Goal: Task Accomplishment & Management: Use online tool/utility

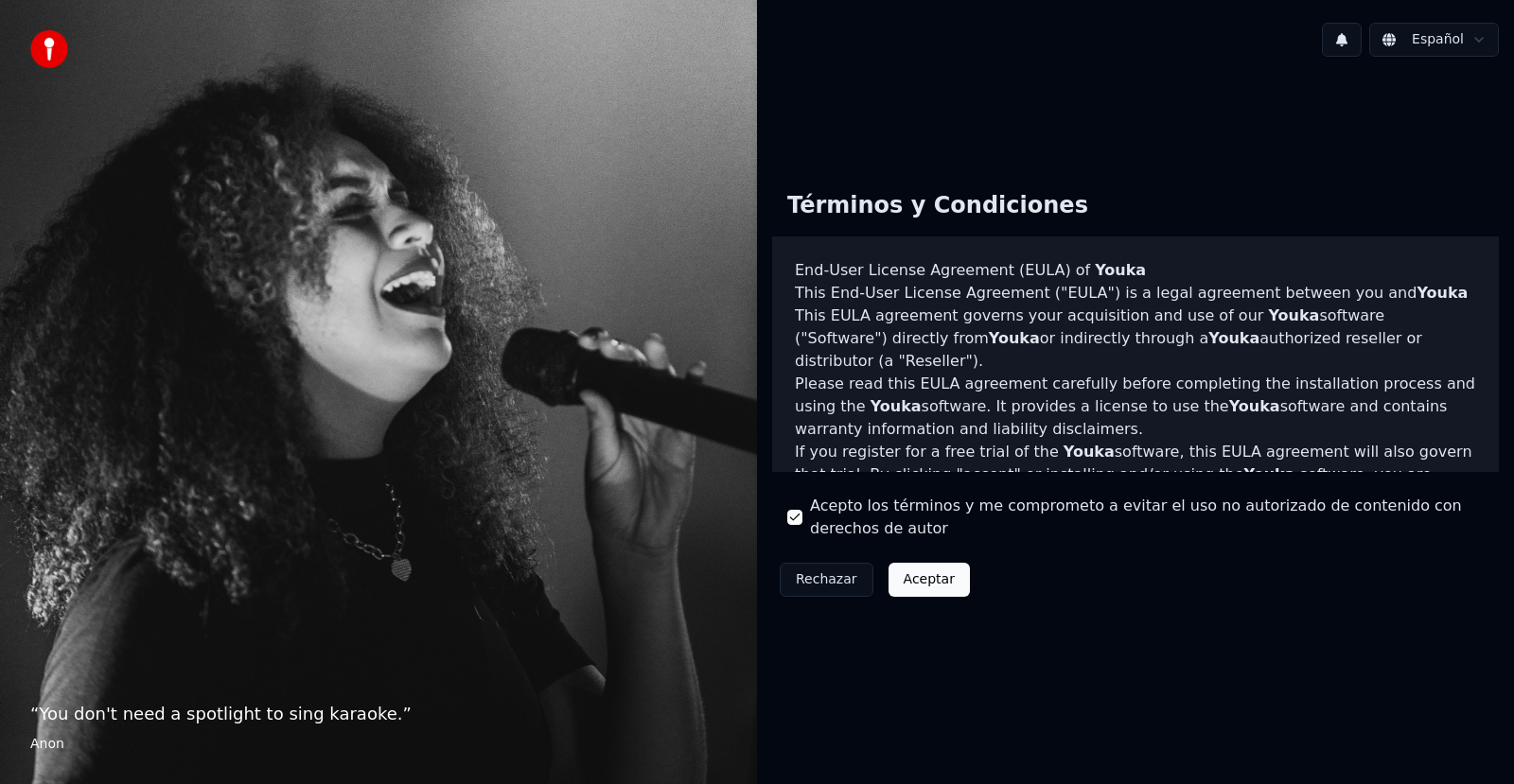
click at [923, 569] on button "Aceptar" at bounding box center [929, 579] width 82 height 34
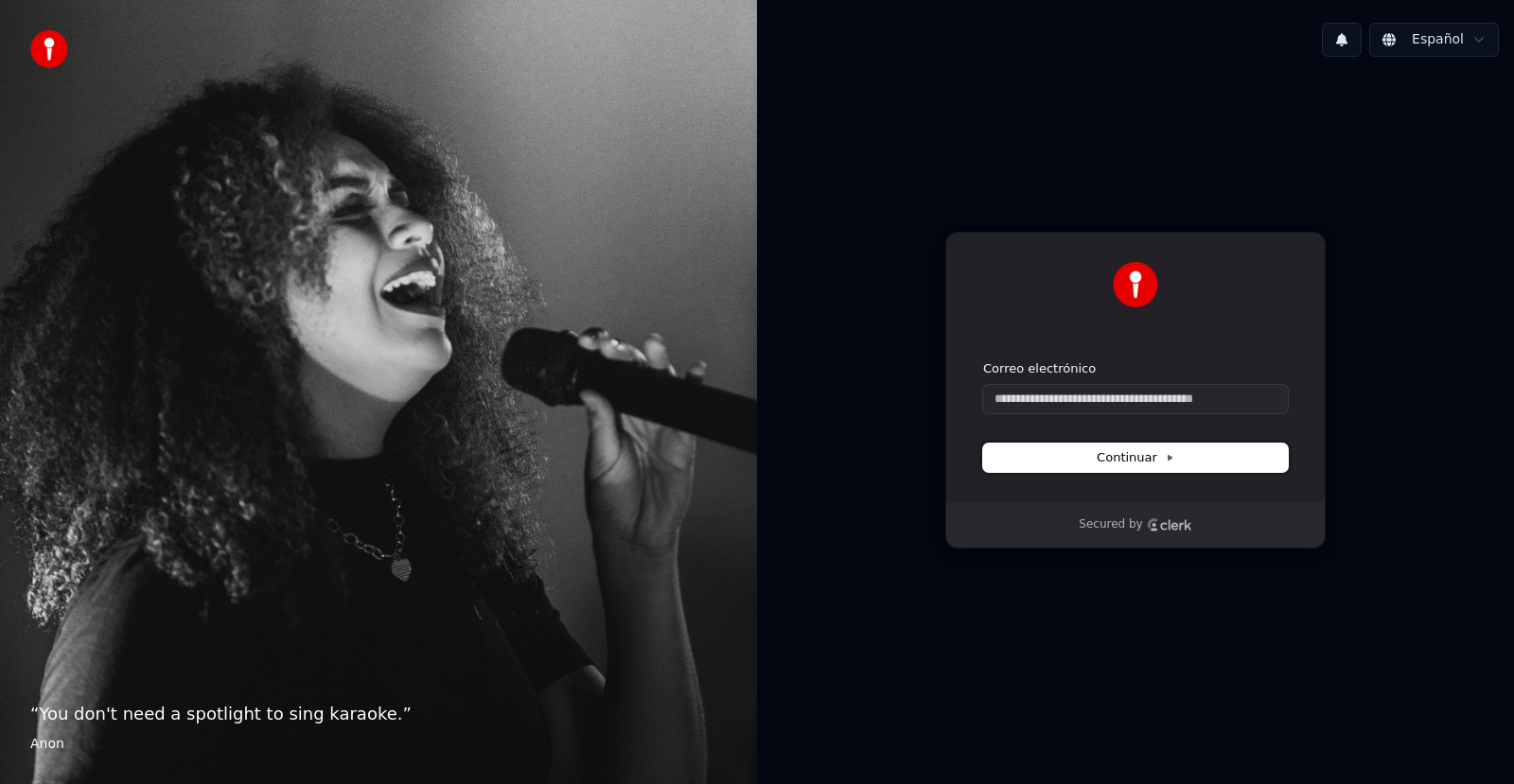
click at [1135, 456] on span "Continuar" at bounding box center [1135, 457] width 78 height 17
click at [1136, 524] on p "Secured by" at bounding box center [1110, 525] width 63 height 15
click at [1124, 402] on input "Correo electrónico" at bounding box center [1134, 400] width 305 height 29
click at [1160, 453] on span "Continuar" at bounding box center [1135, 457] width 78 height 17
type input "**********"
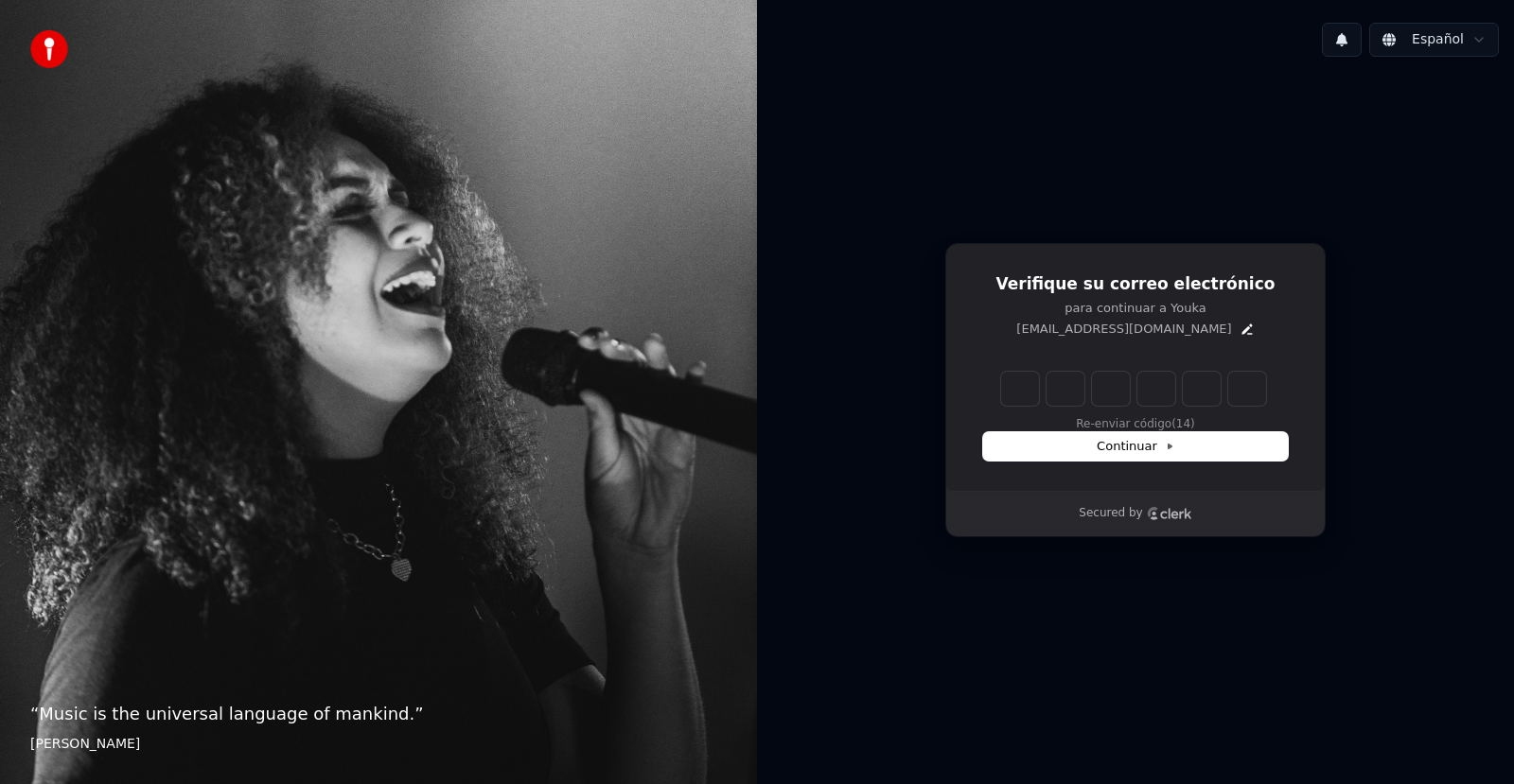
click at [1165, 513] on icon "Clerk logo" at bounding box center [1175, 513] width 31 height 11
click at [1016, 385] on input "Enter verification code. Digit 1" at bounding box center [1019, 388] width 37 height 34
type input "*"
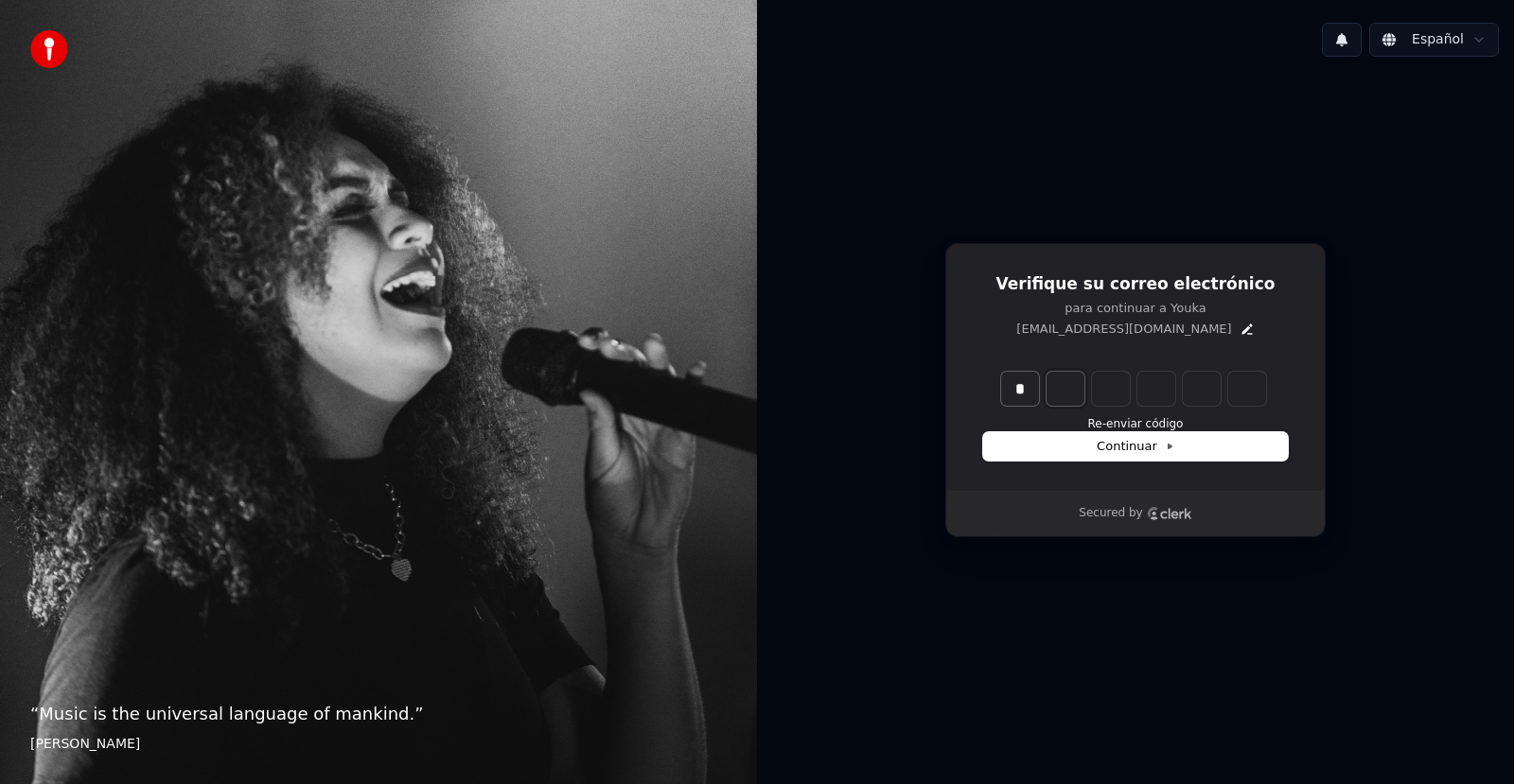
type input "*"
type input "**"
type input "*"
type input "***"
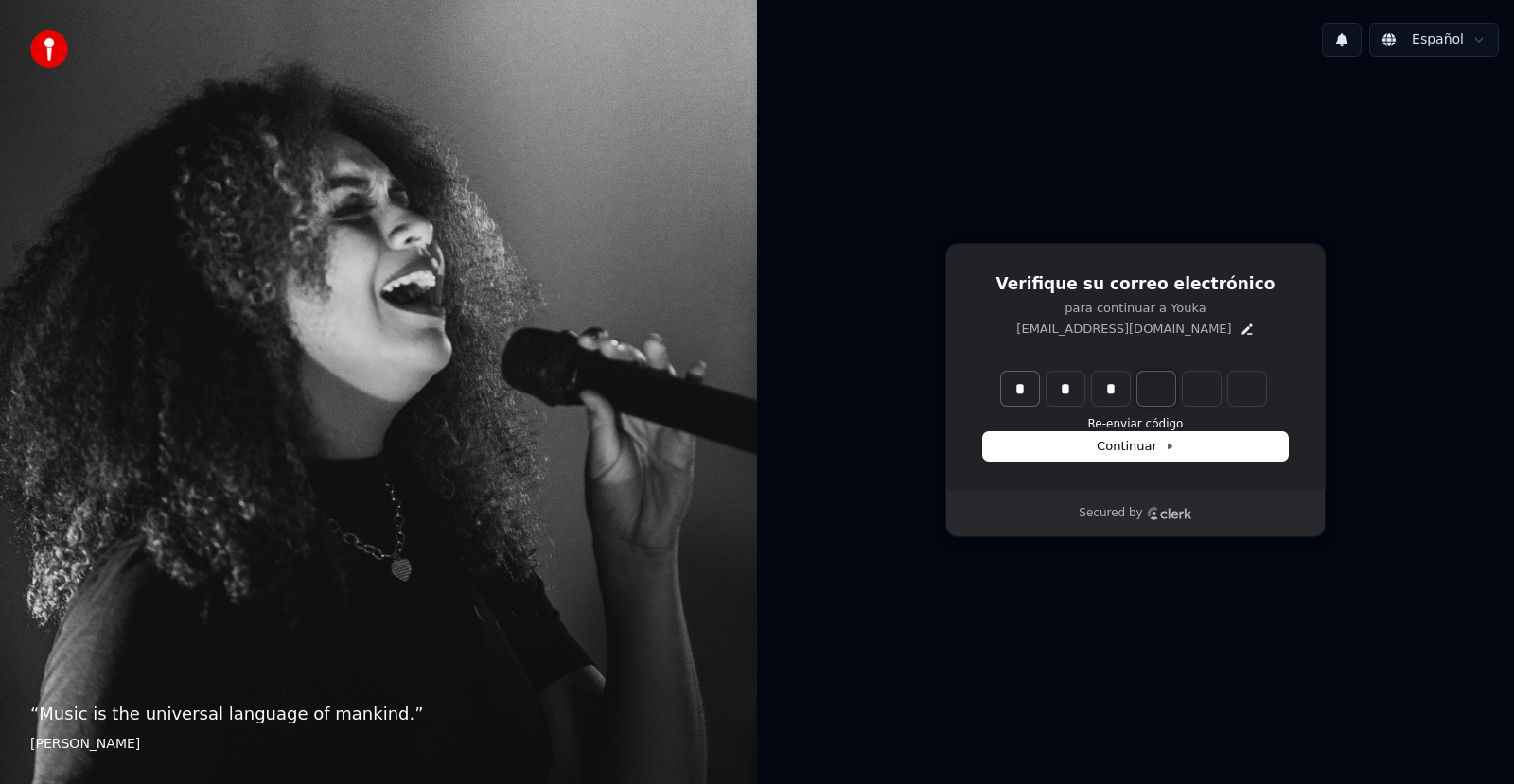
type input "*"
type input "****"
type input "*"
type input "******"
type input "*"
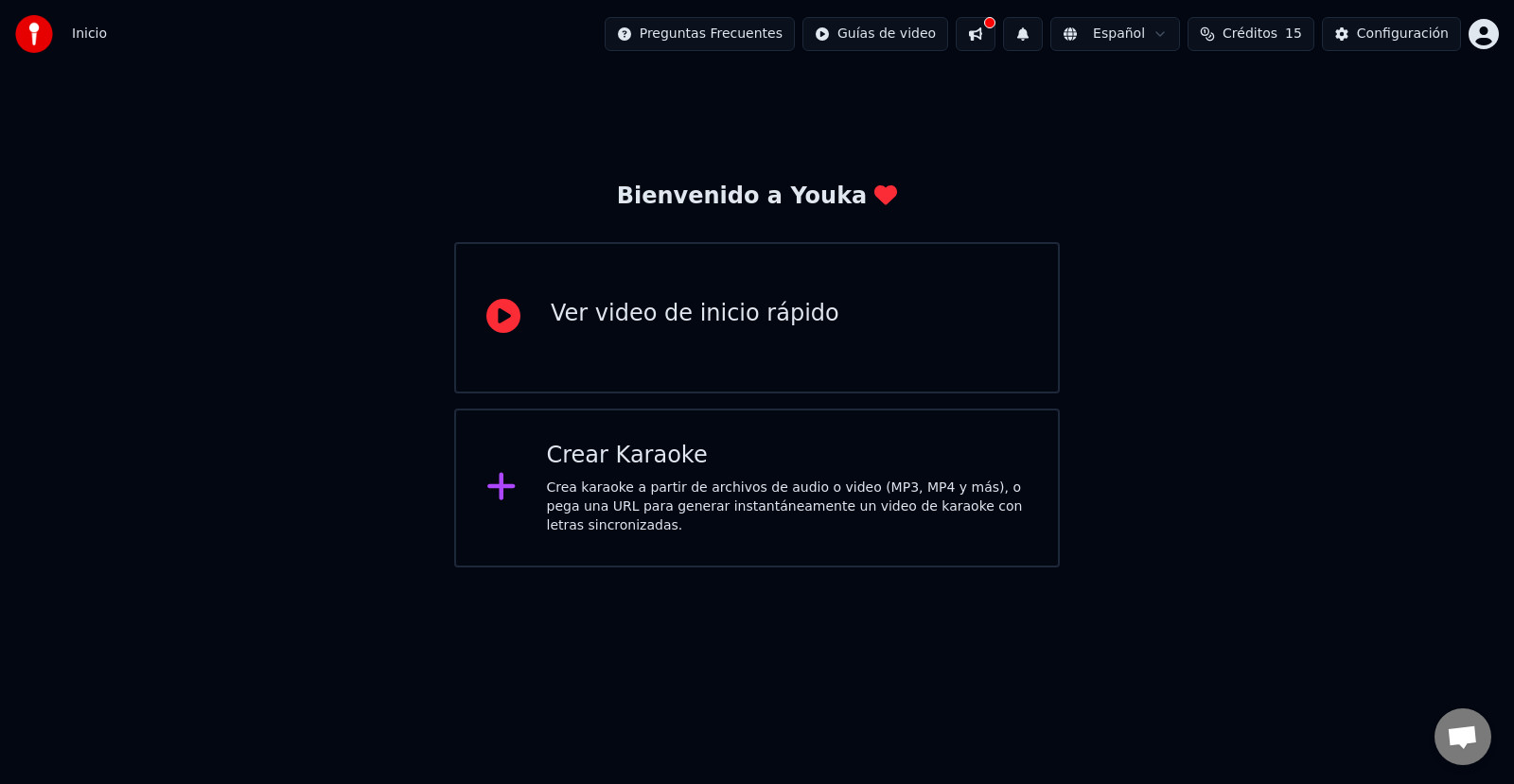
click at [697, 327] on div "Ver video de inicio rápido" at bounding box center [695, 313] width 288 height 30
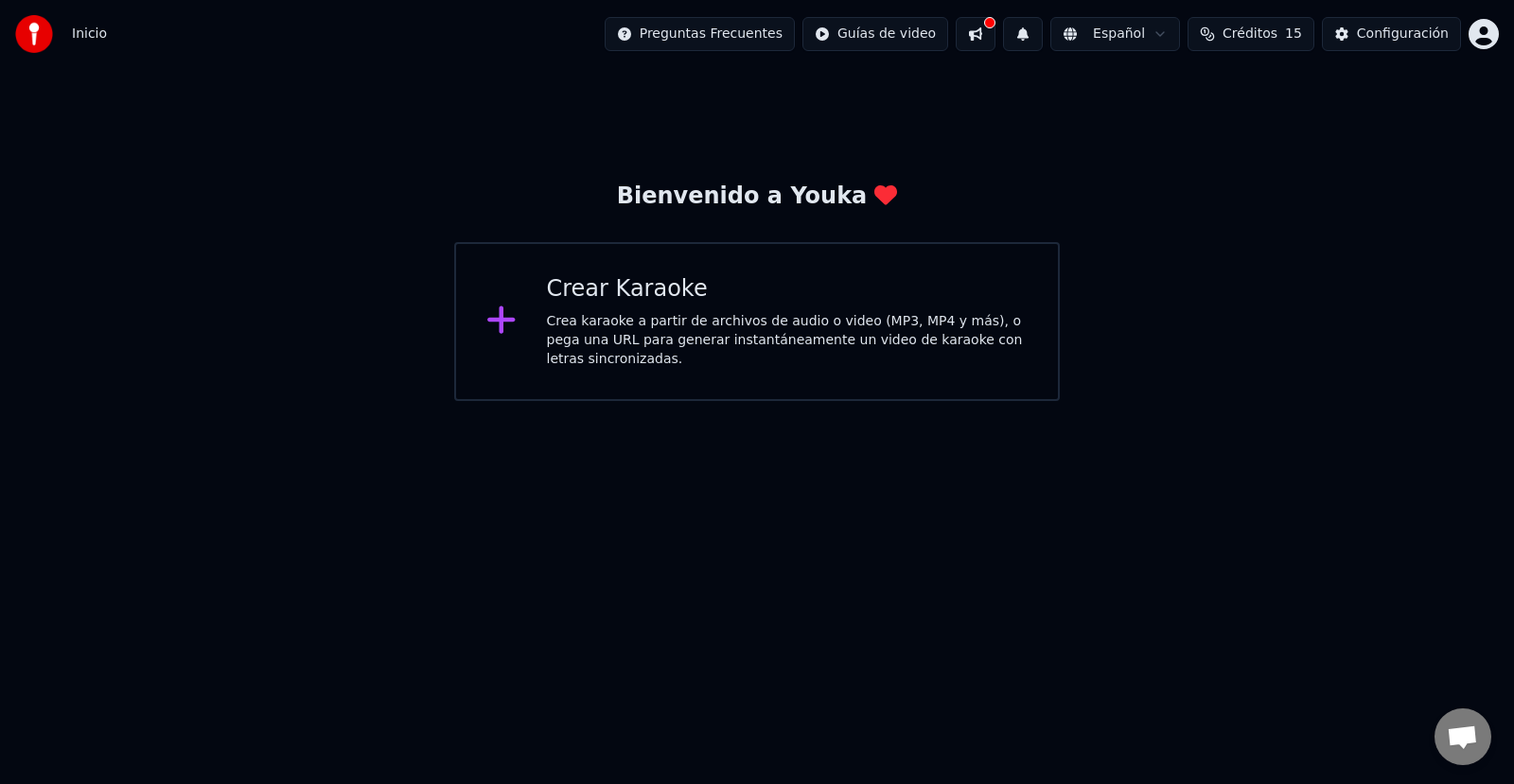
click at [675, 315] on div "Crear Karaoke Crea karaoke a partir de archivos de audio o video (MP3, MP4 y má…" at bounding box center [787, 321] width 482 height 94
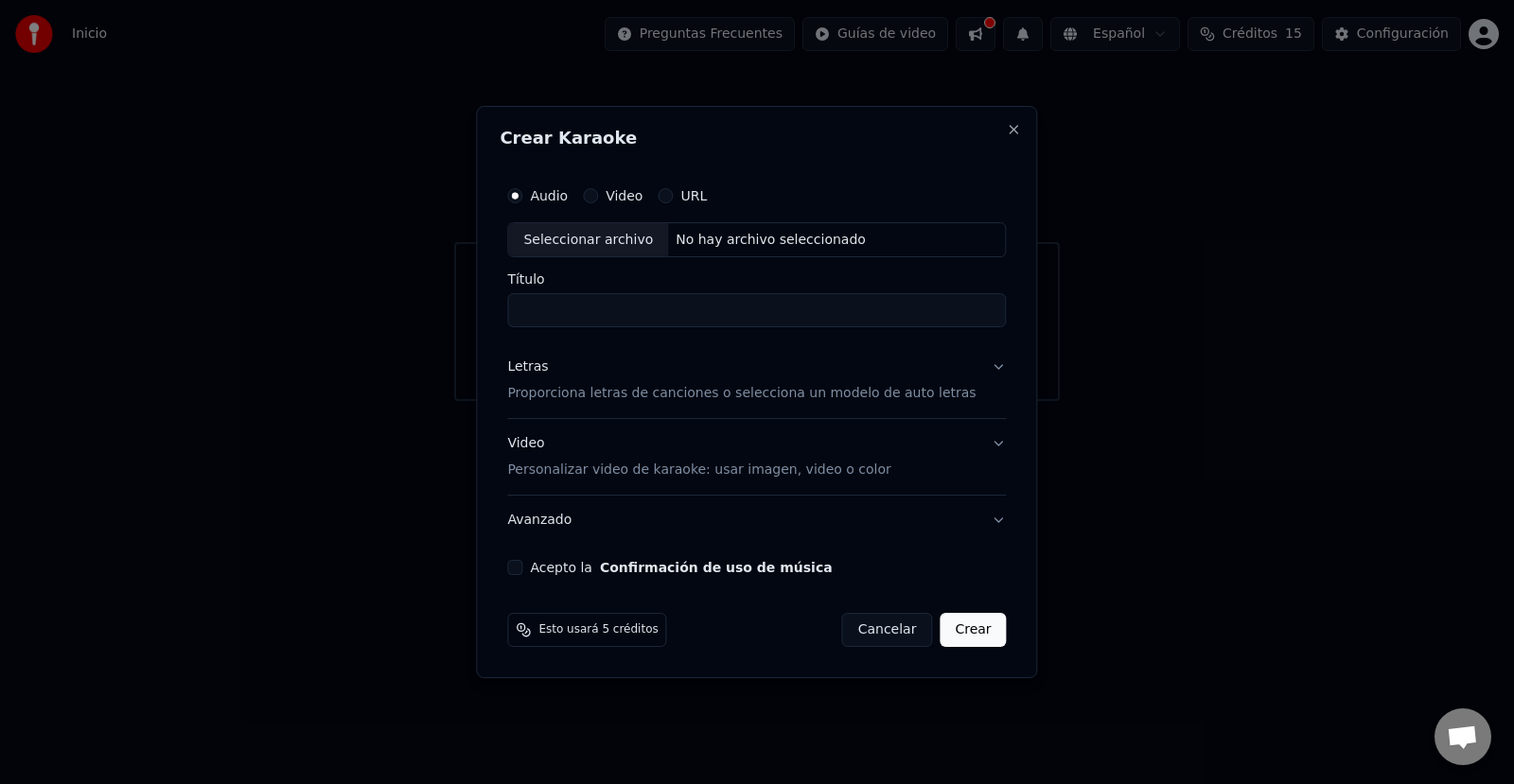
click at [706, 193] on label "URL" at bounding box center [694, 196] width 27 height 13
click at [673, 193] on button "URL" at bounding box center [665, 196] width 15 height 15
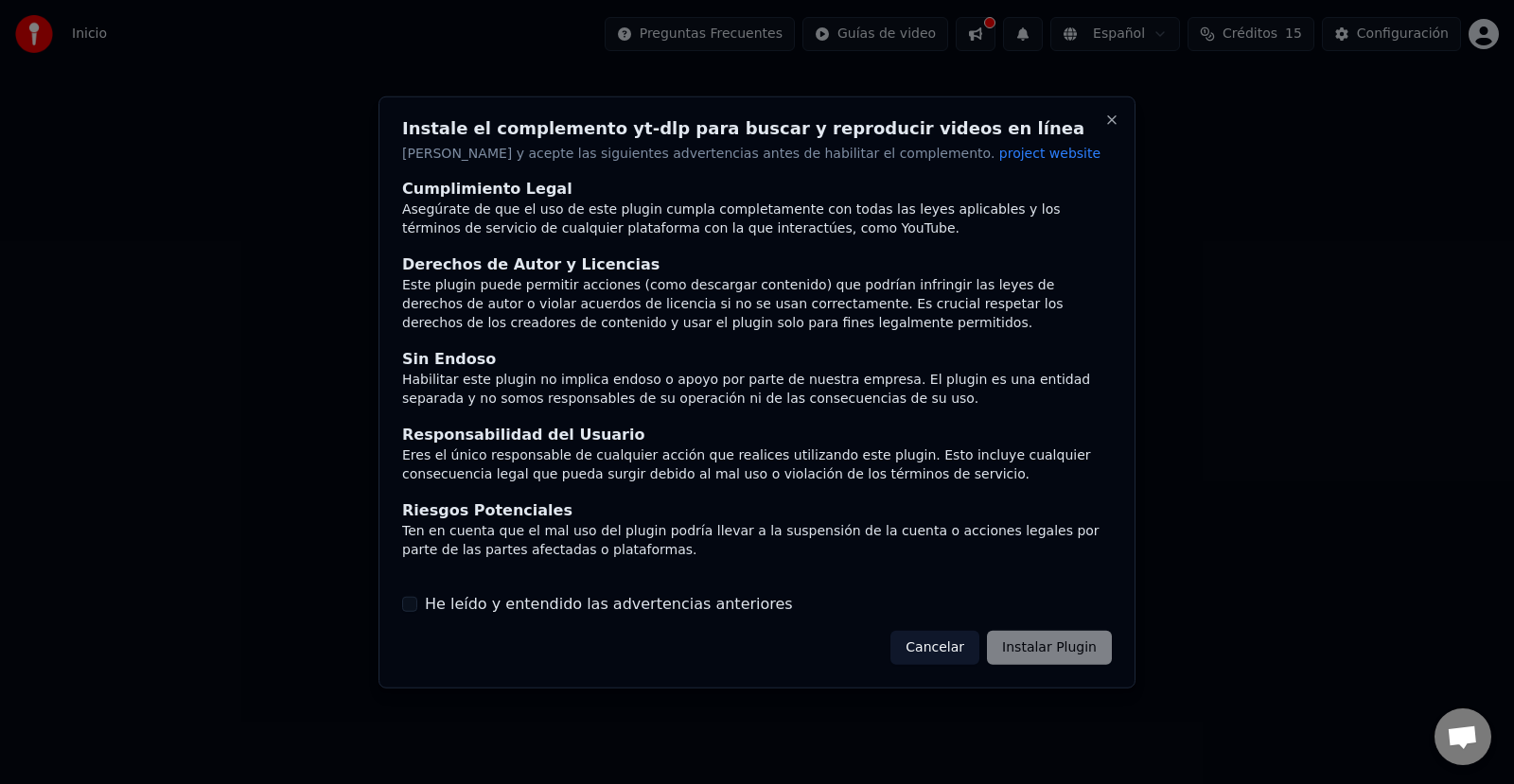
click at [1022, 646] on div "Cancelar Instalar Plugin" at bounding box center [1001, 647] width 221 height 34
click at [1023, 646] on div "Cancelar Instalar Plugin" at bounding box center [1001, 647] width 221 height 34
click at [1066, 652] on div "Cancelar Instalar Plugin" at bounding box center [1001, 647] width 221 height 34
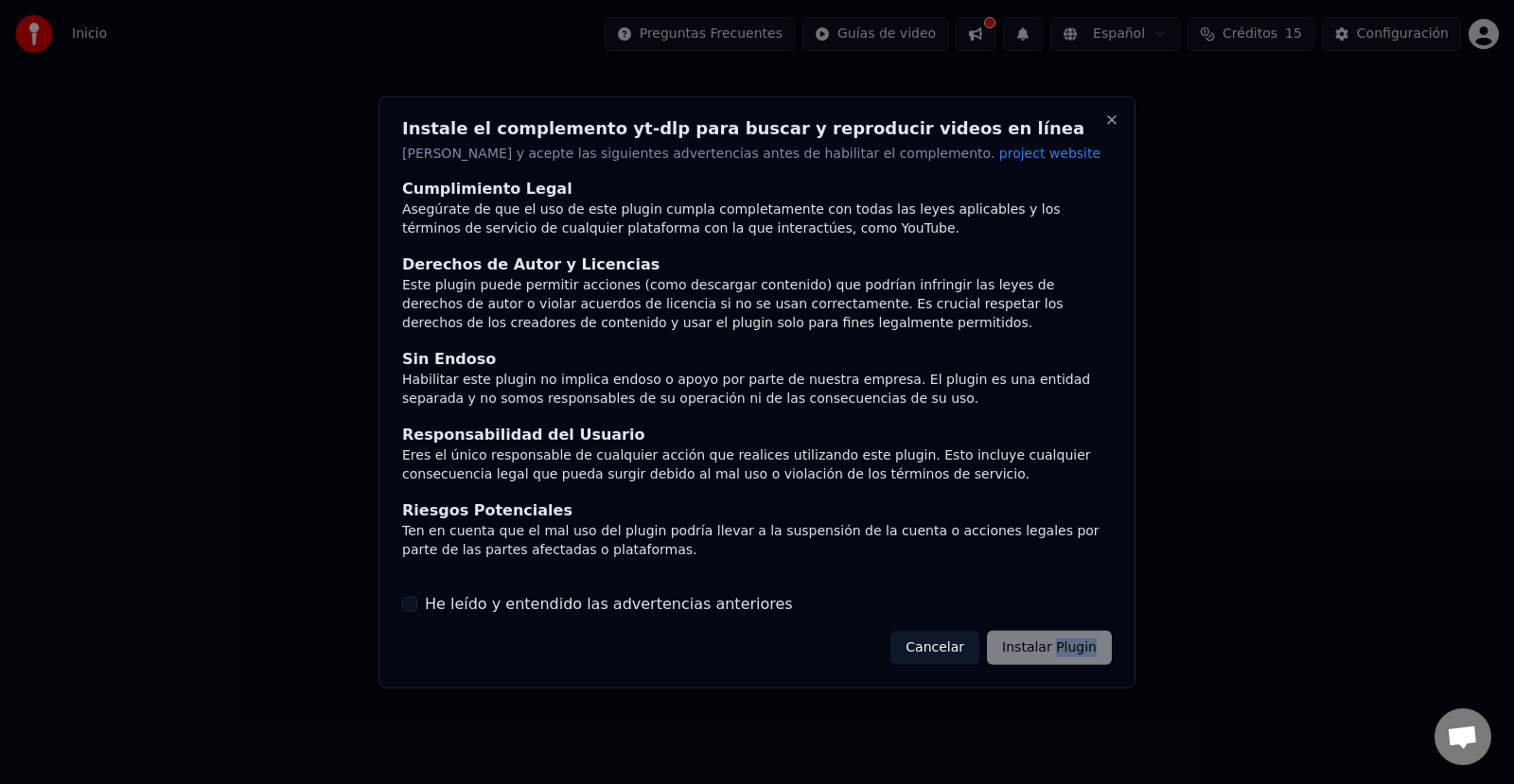
click at [1066, 652] on div "Cancelar Instalar Plugin" at bounding box center [1001, 647] width 221 height 34
click at [411, 594] on div "He leído y entendido las advertencias anteriores" at bounding box center [757, 604] width 709 height 23
click at [410, 598] on button "He leído y entendido las advertencias anteriores" at bounding box center [410, 604] width 15 height 15
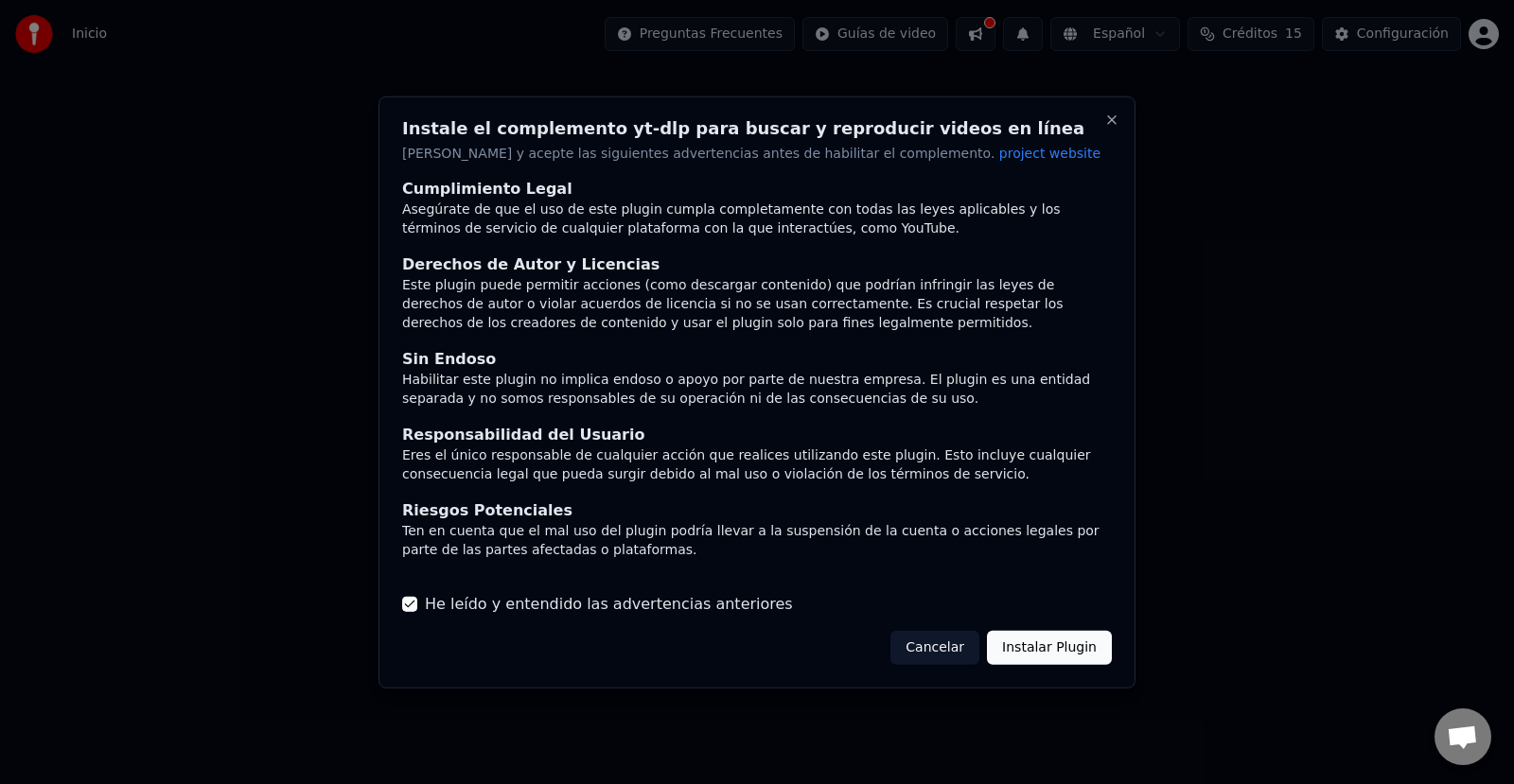
click at [1068, 639] on button "Instalar Plugin" at bounding box center [1049, 647] width 125 height 34
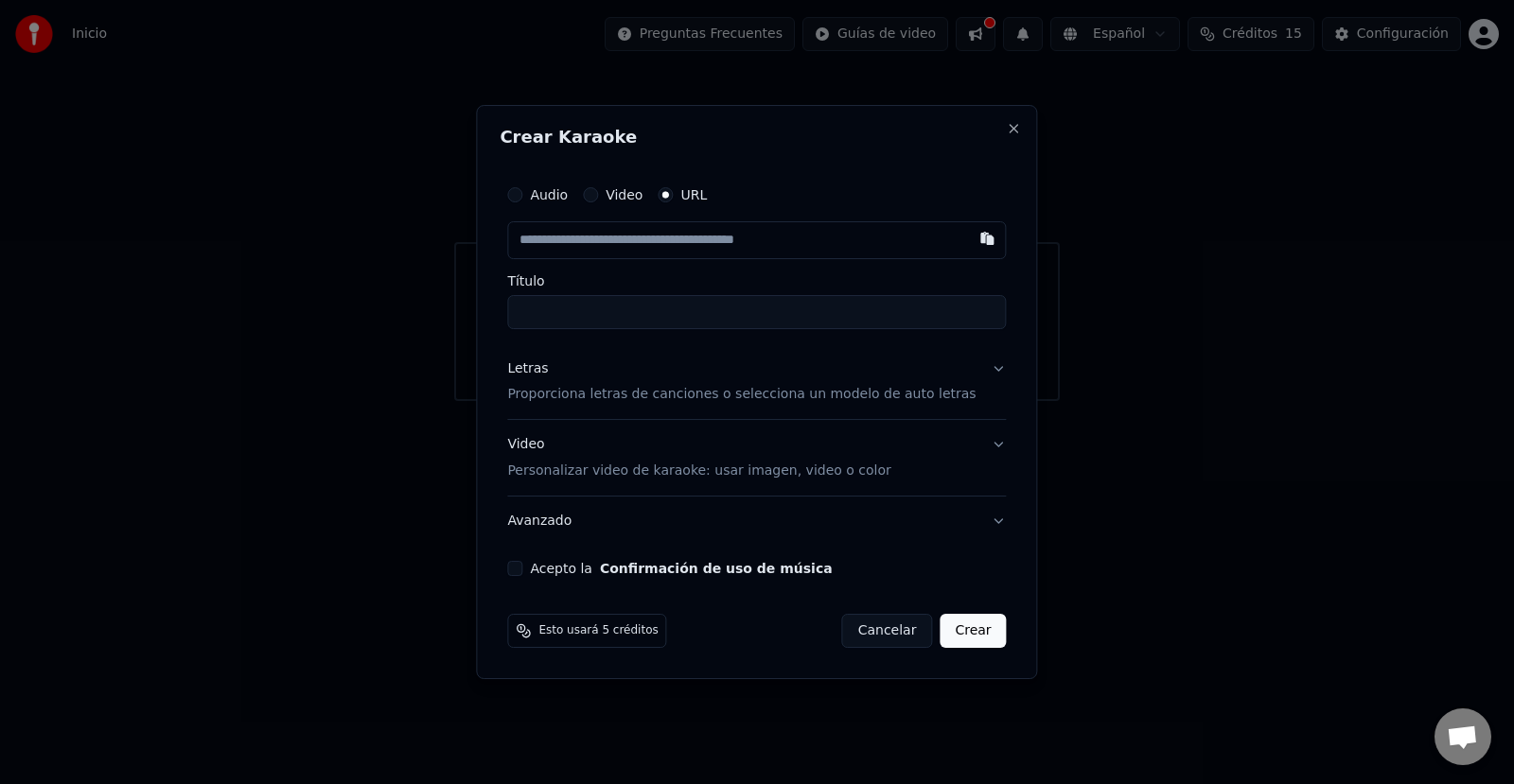
click at [594, 240] on input "text" at bounding box center [756, 239] width 499 height 37
type input "**********"
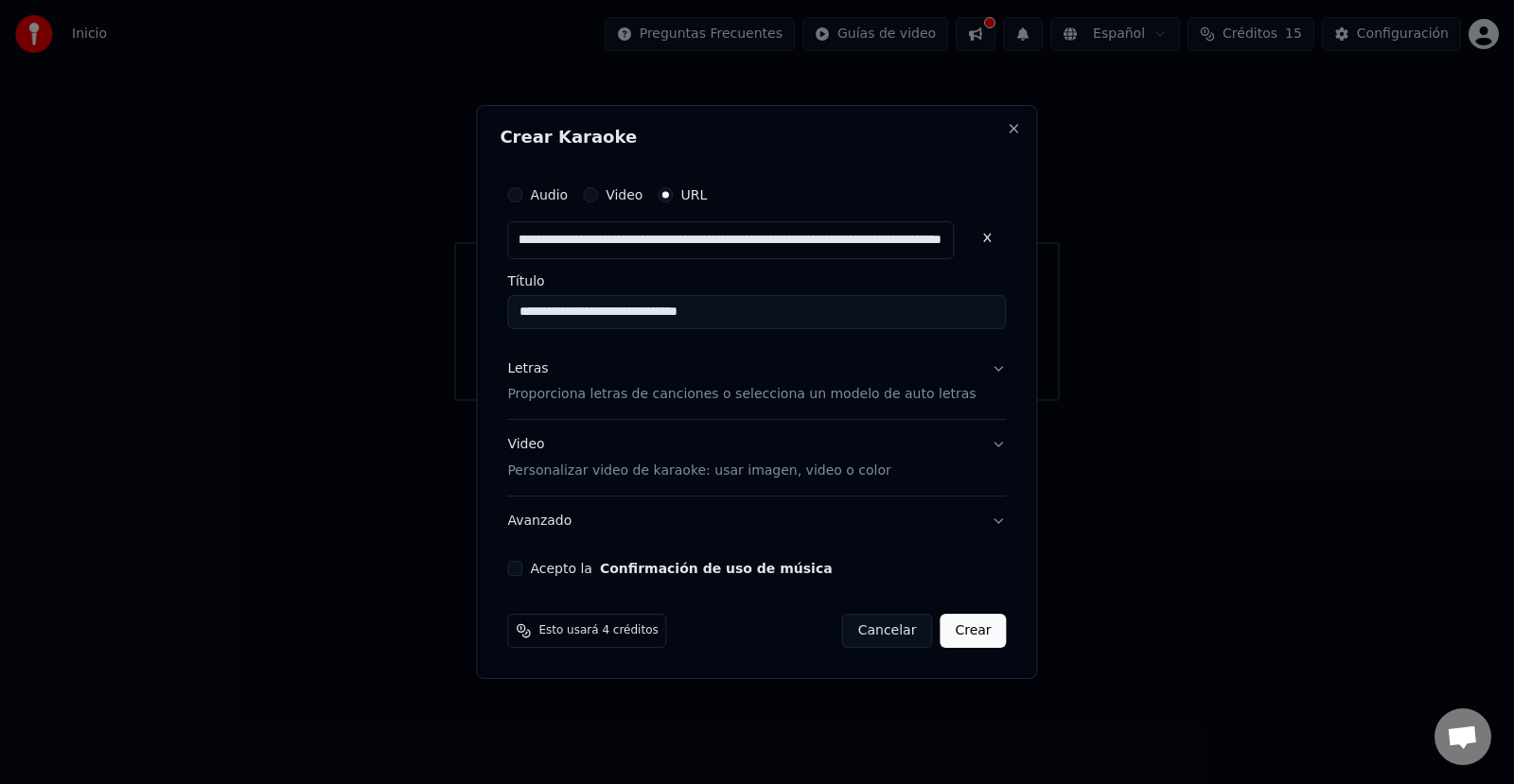
type input "**********"
click at [522, 562] on button "Acepto la Confirmación de uso de música" at bounding box center [514, 569] width 15 height 15
click at [955, 632] on button "Crear" at bounding box center [972, 630] width 66 height 34
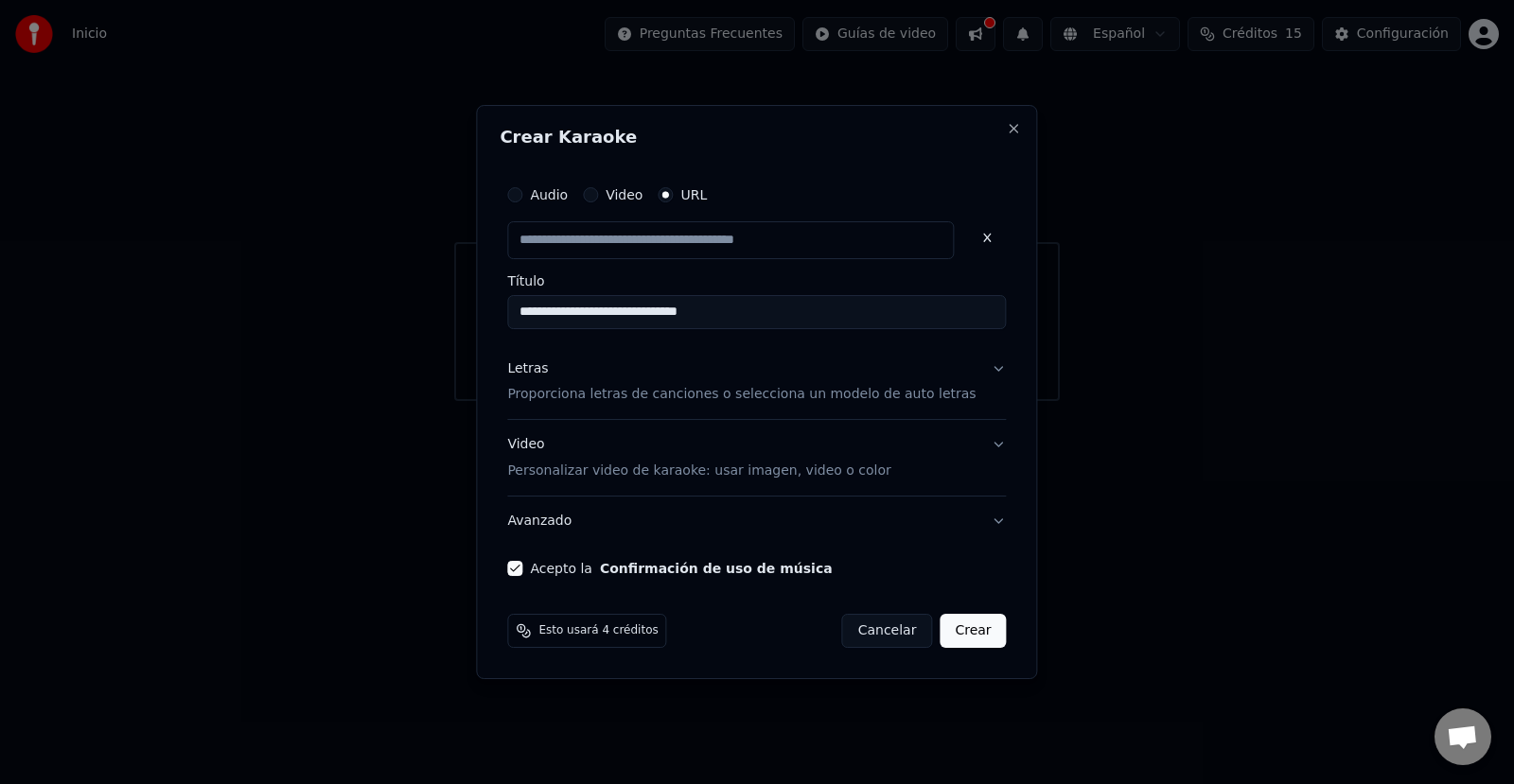
type input "**********"
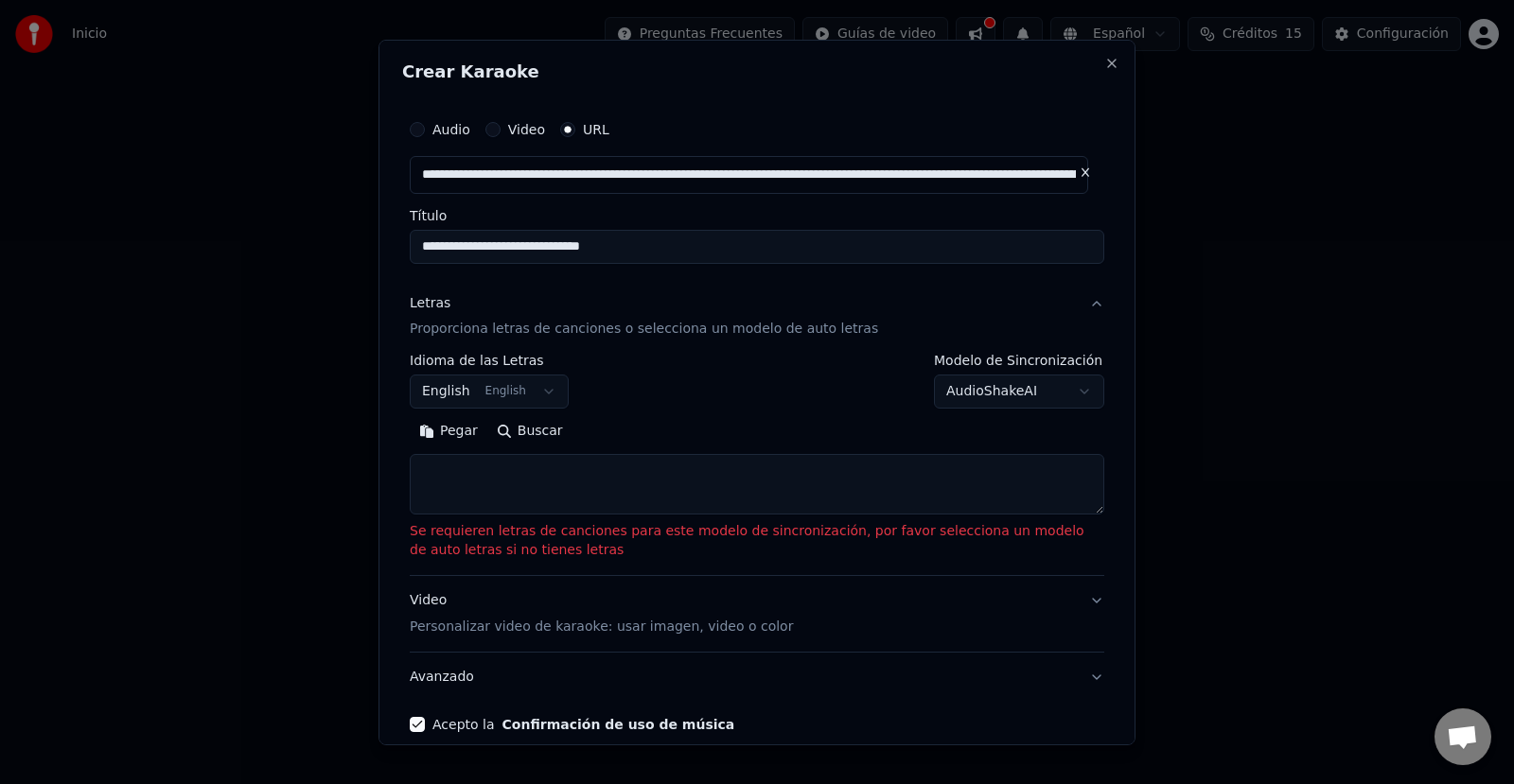
click at [536, 385] on button "English English" at bounding box center [488, 391] width 159 height 34
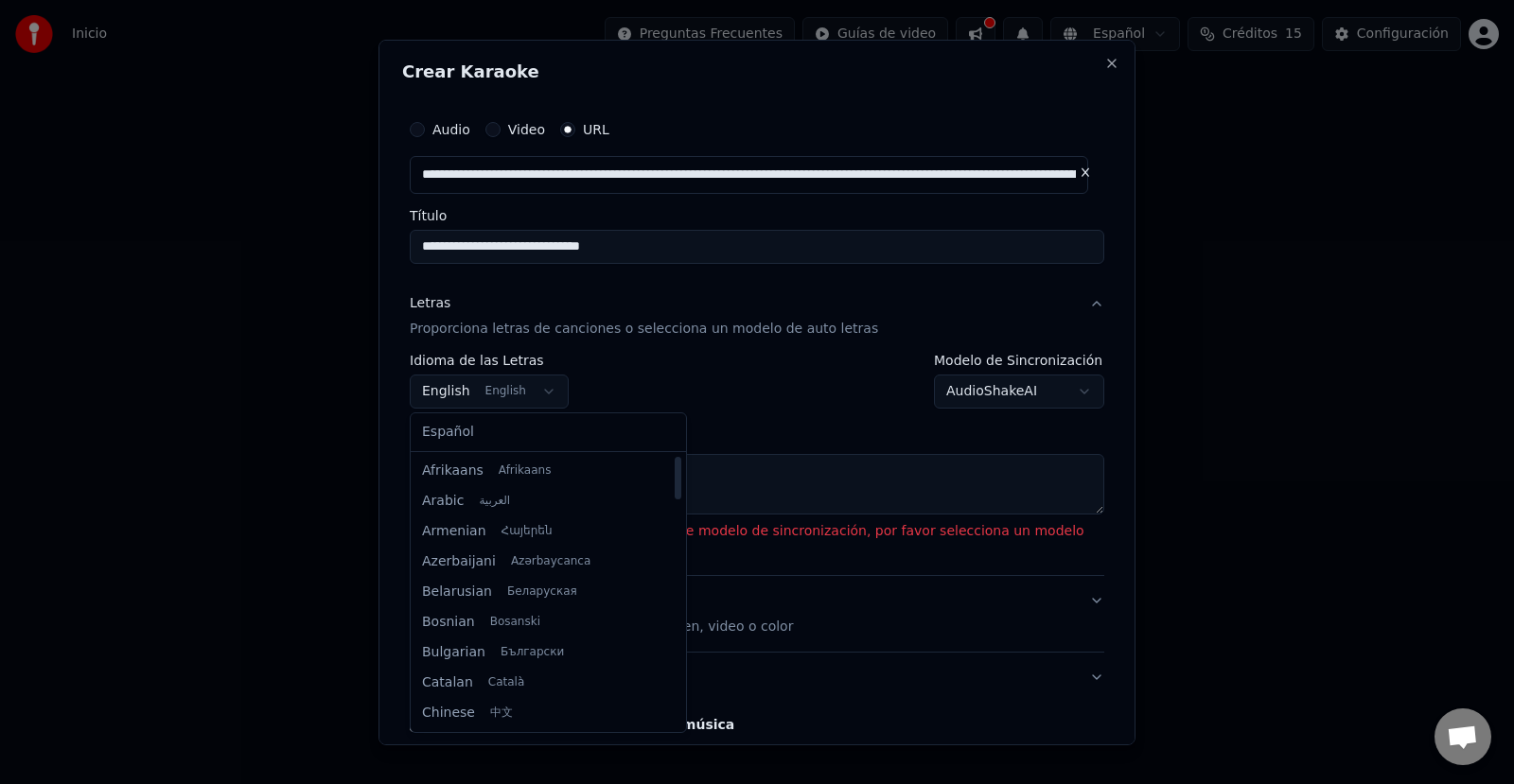
scroll to position [20, 0]
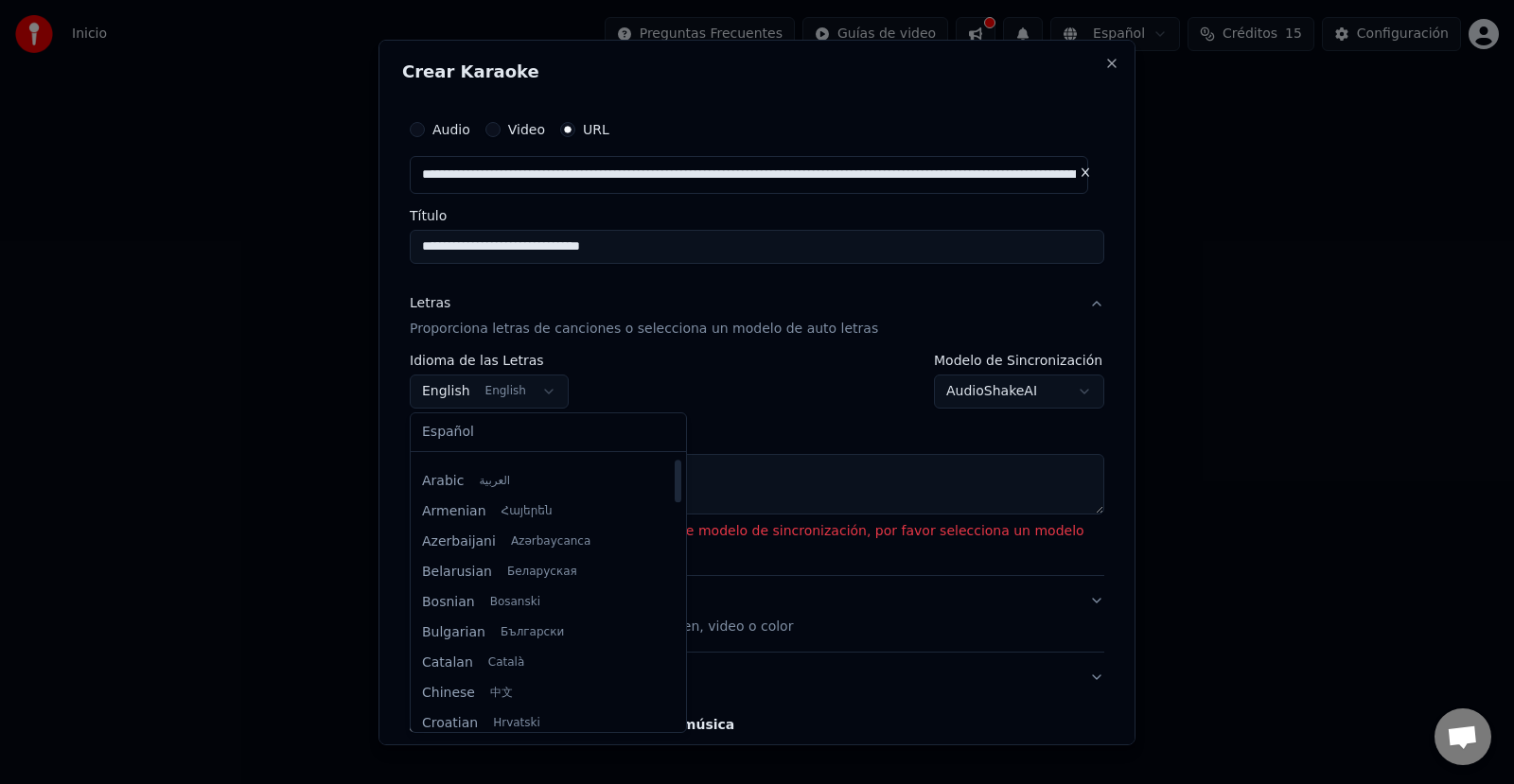
drag, startPoint x: 615, startPoint y: 503, endPoint x: 607, endPoint y: 481, distance: 23.4
click at [673, 481] on div at bounding box center [678, 591] width 10 height 272
select select "**"
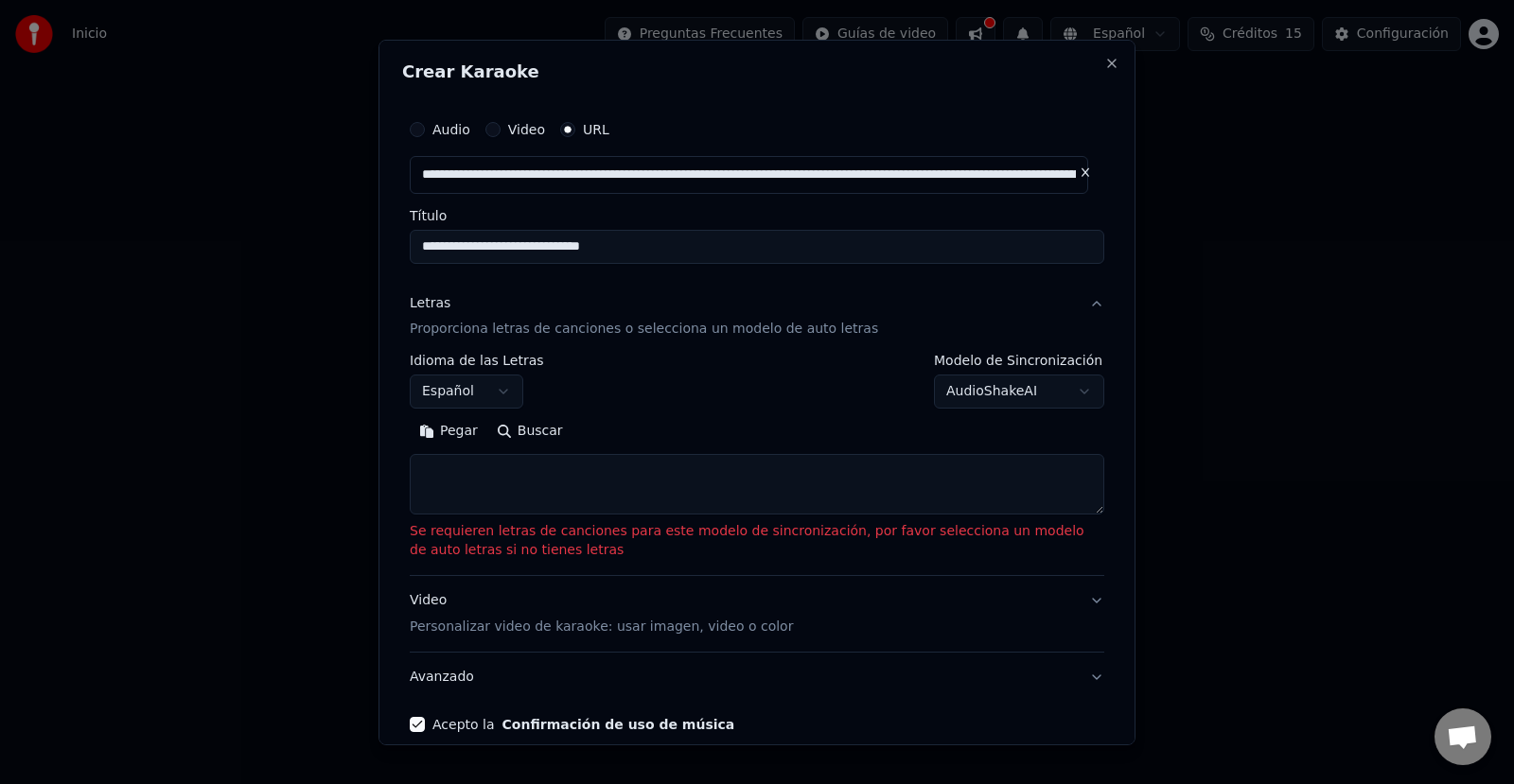
click at [1042, 388] on body "**********" at bounding box center [757, 200] width 1514 height 401
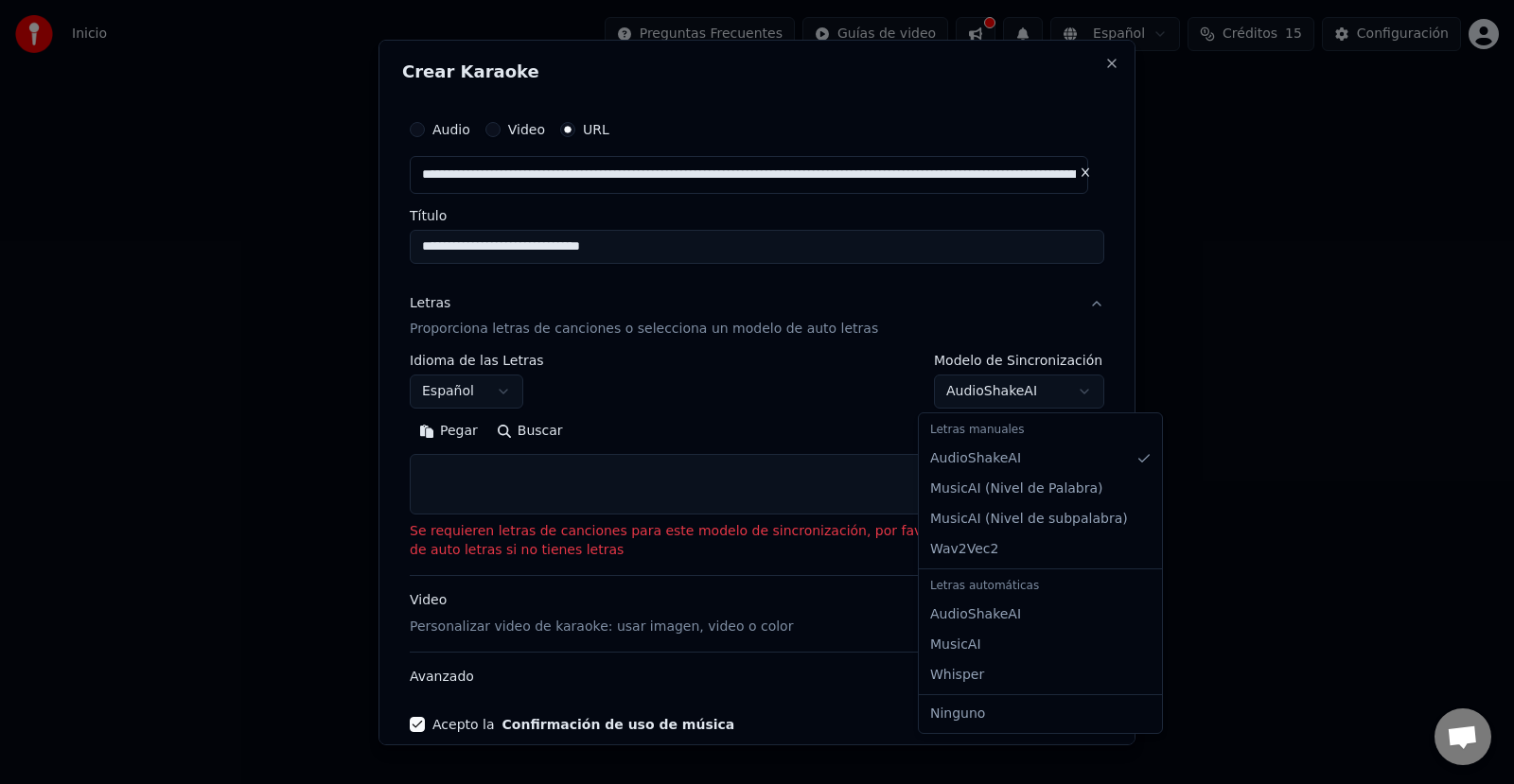
select select "**********"
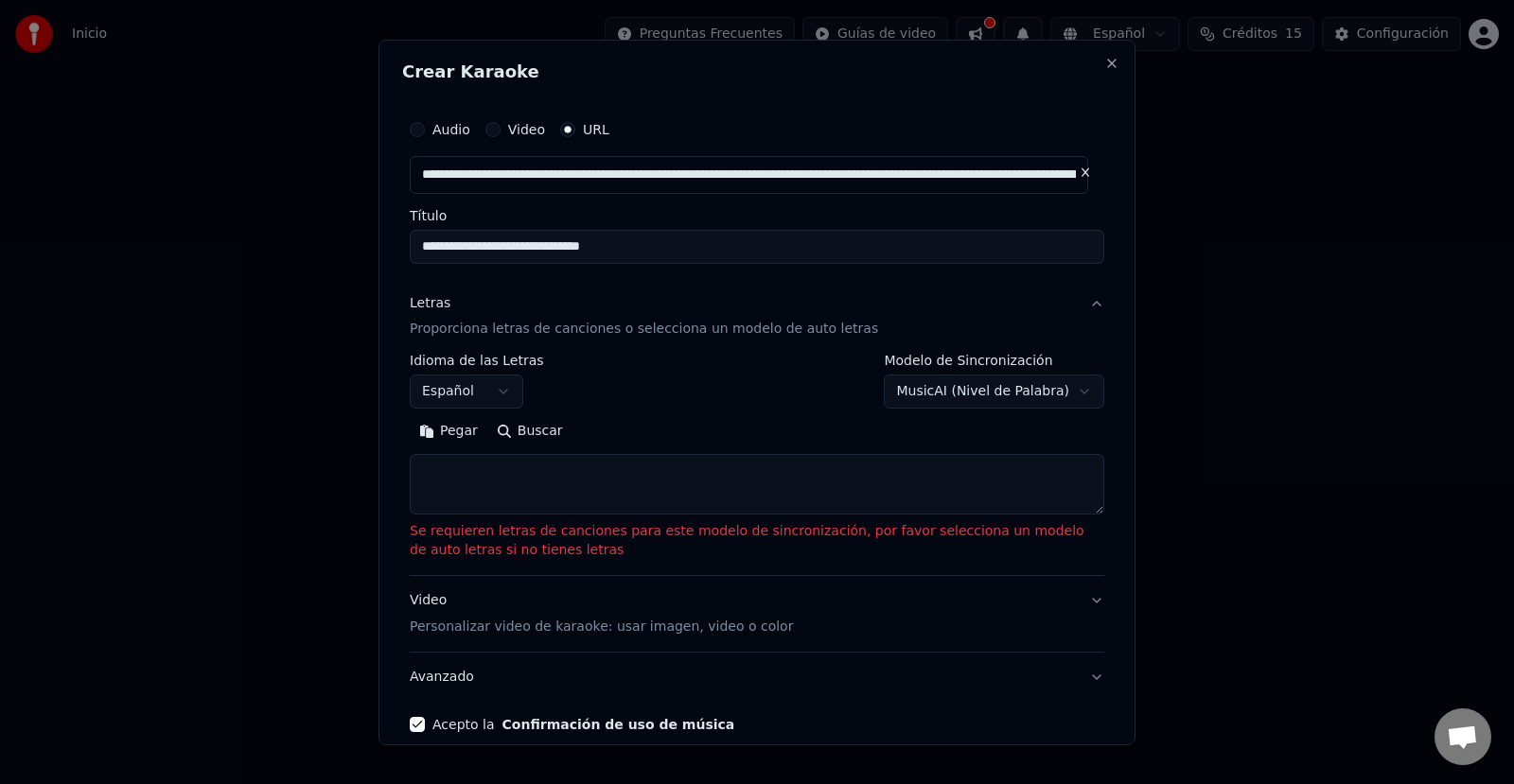
scroll to position [89, 0]
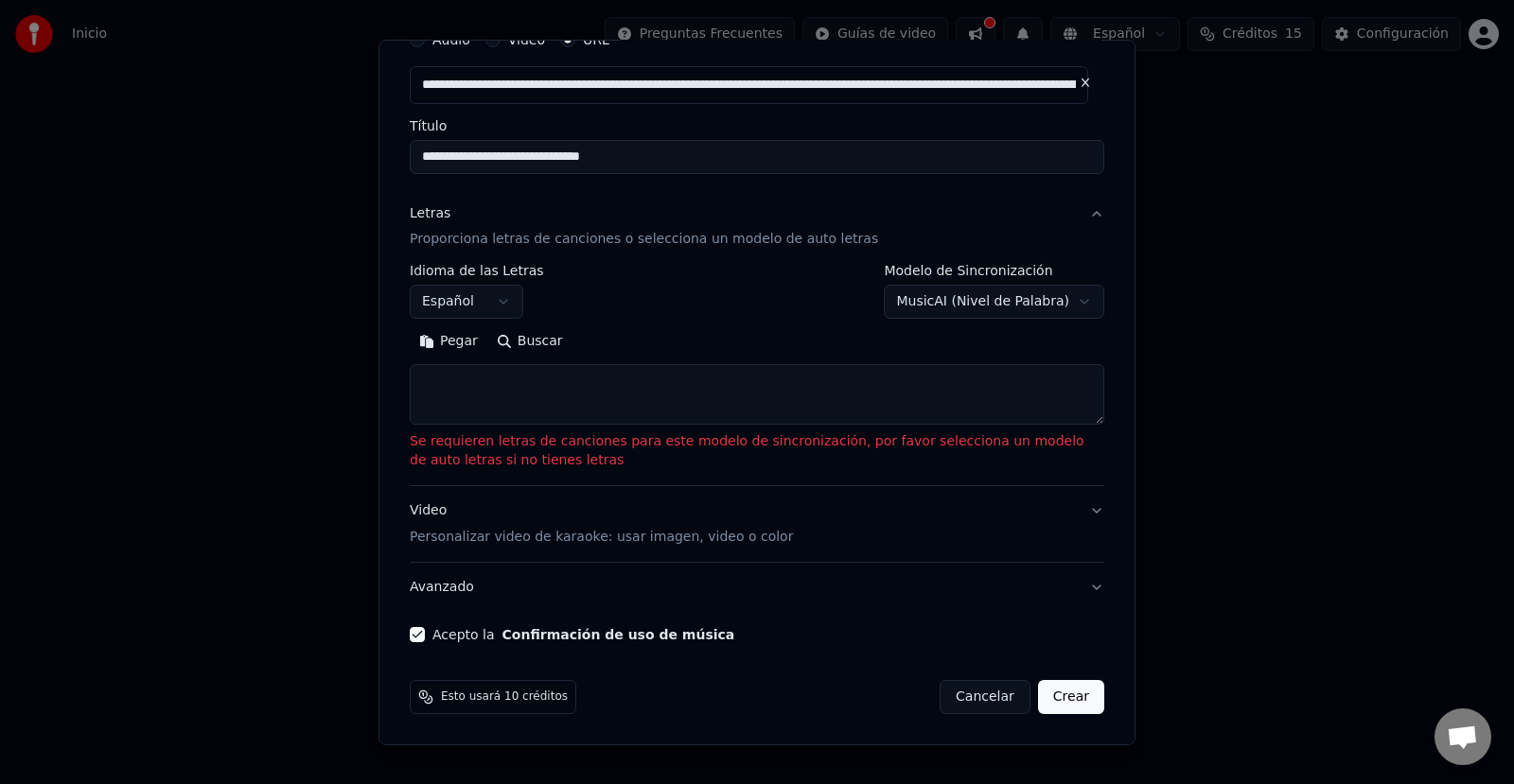
click at [1055, 698] on button "Crear" at bounding box center [1071, 697] width 66 height 34
select select "**"
click at [1055, 698] on button "Crear" at bounding box center [1071, 697] width 66 height 34
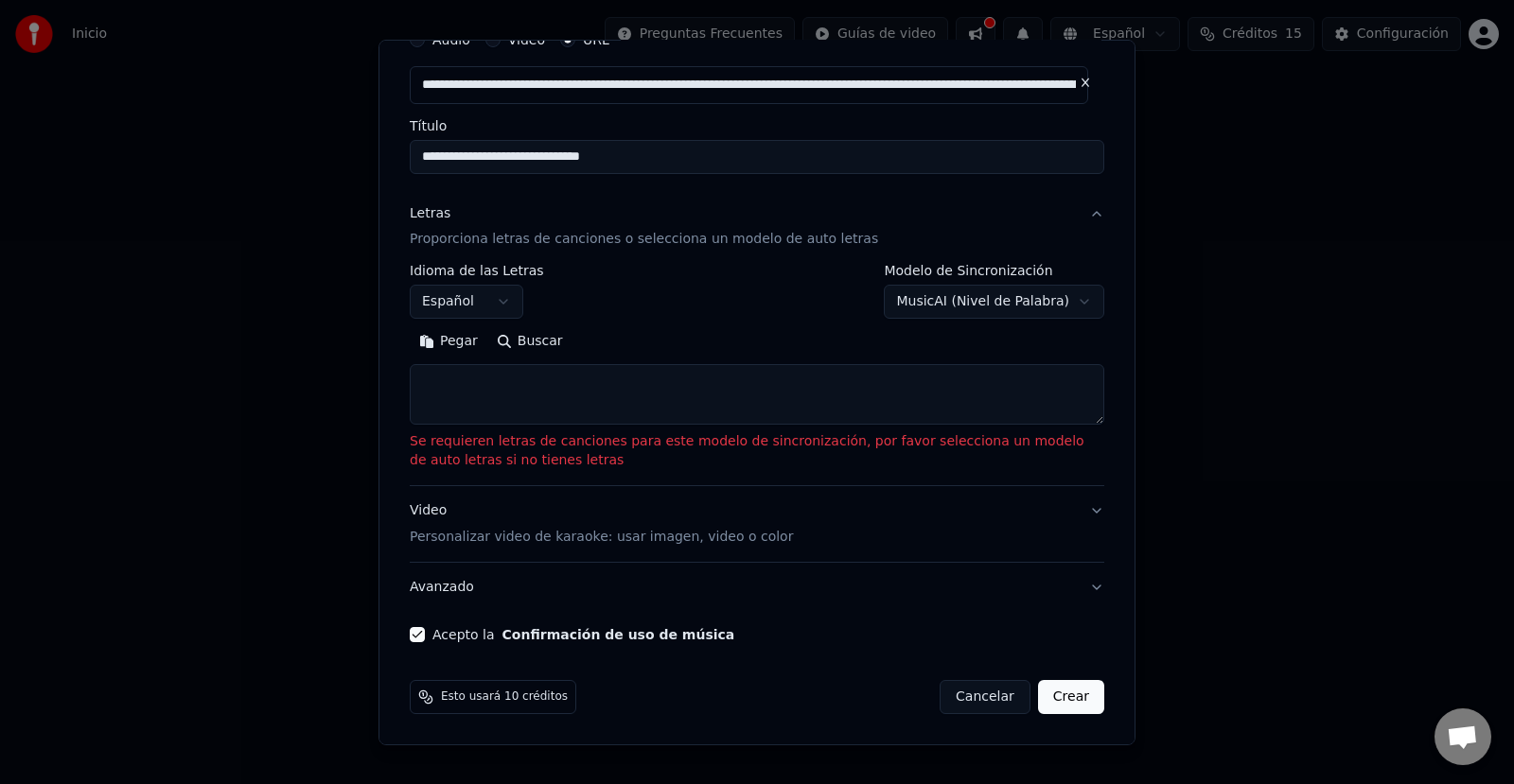
click at [1055, 698] on button "Crear" at bounding box center [1071, 697] width 66 height 34
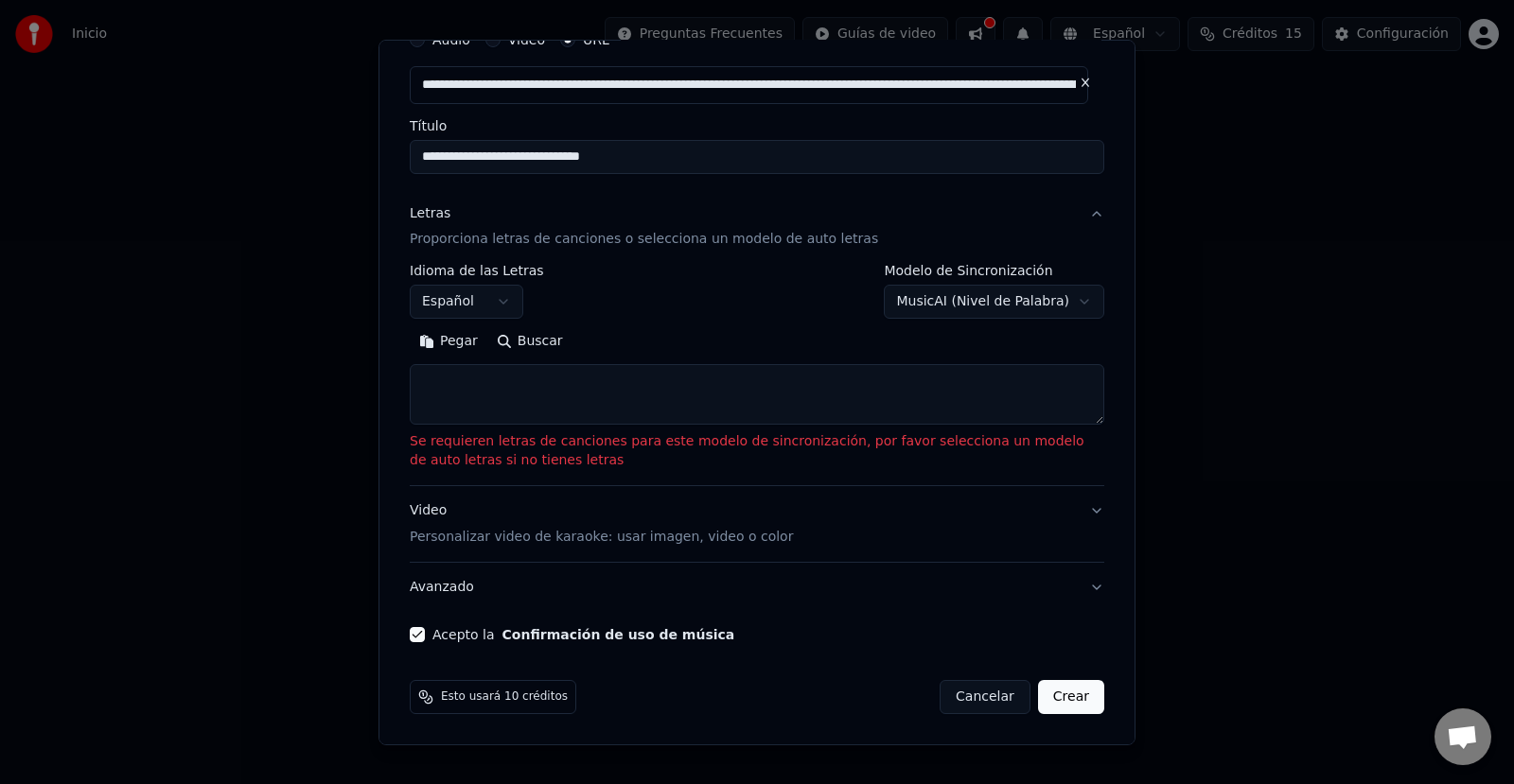
click at [1055, 698] on button "Crear" at bounding box center [1071, 697] width 66 height 34
click at [522, 334] on button "Buscar" at bounding box center [530, 341] width 86 height 30
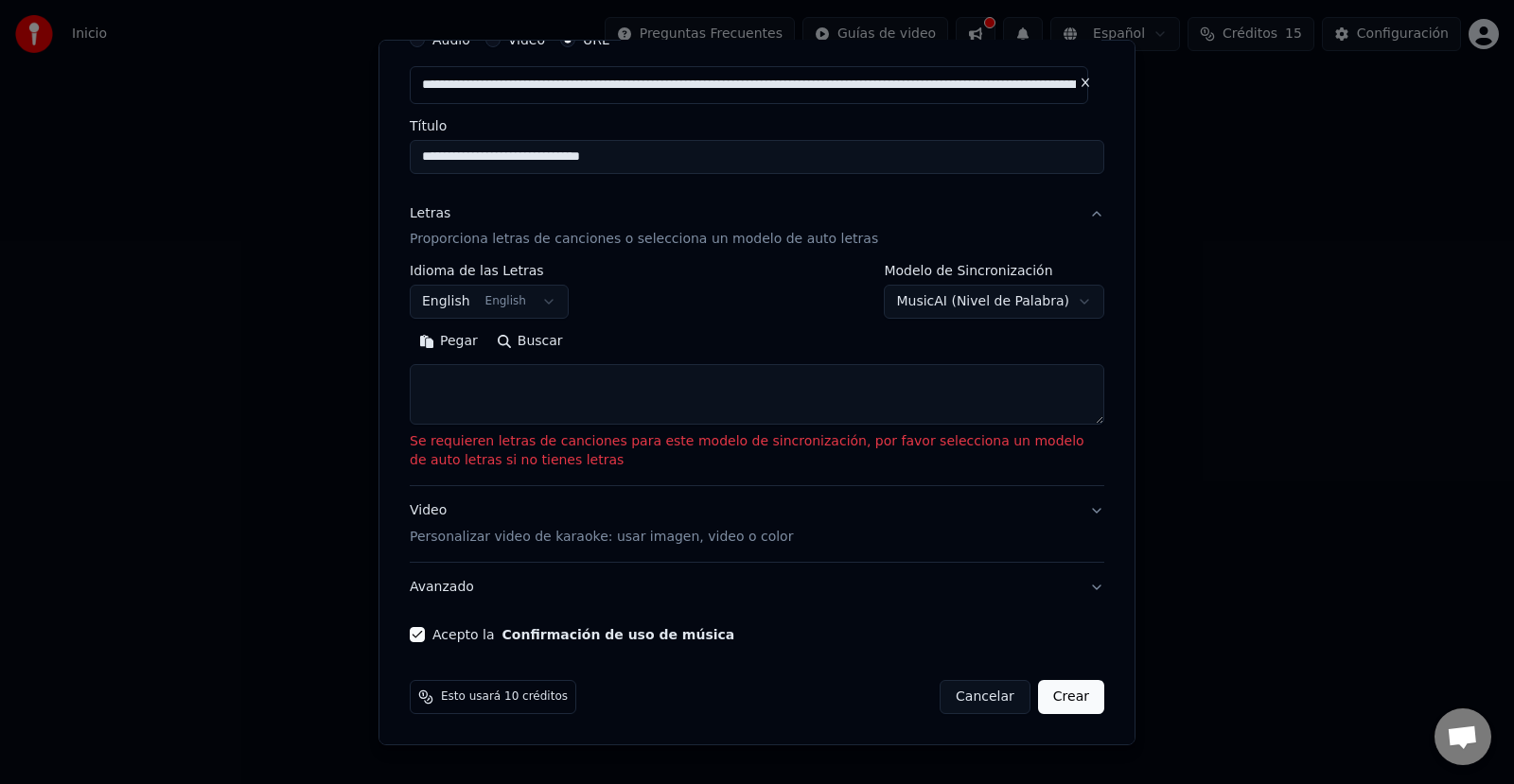
click at [522, 334] on div "Pegar Buscar" at bounding box center [757, 341] width 694 height 30
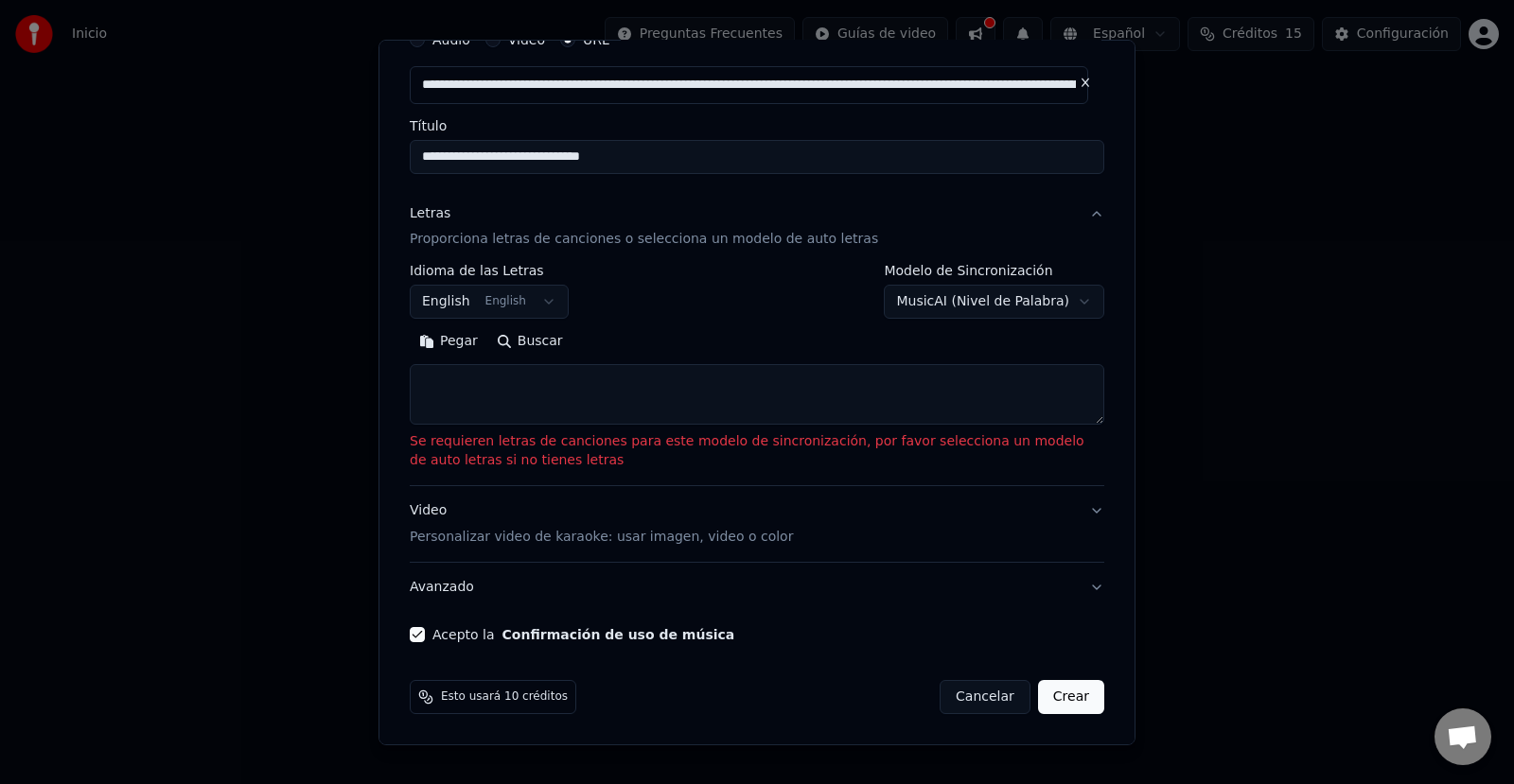
click at [522, 334] on div "Pegar Buscar" at bounding box center [757, 341] width 694 height 30
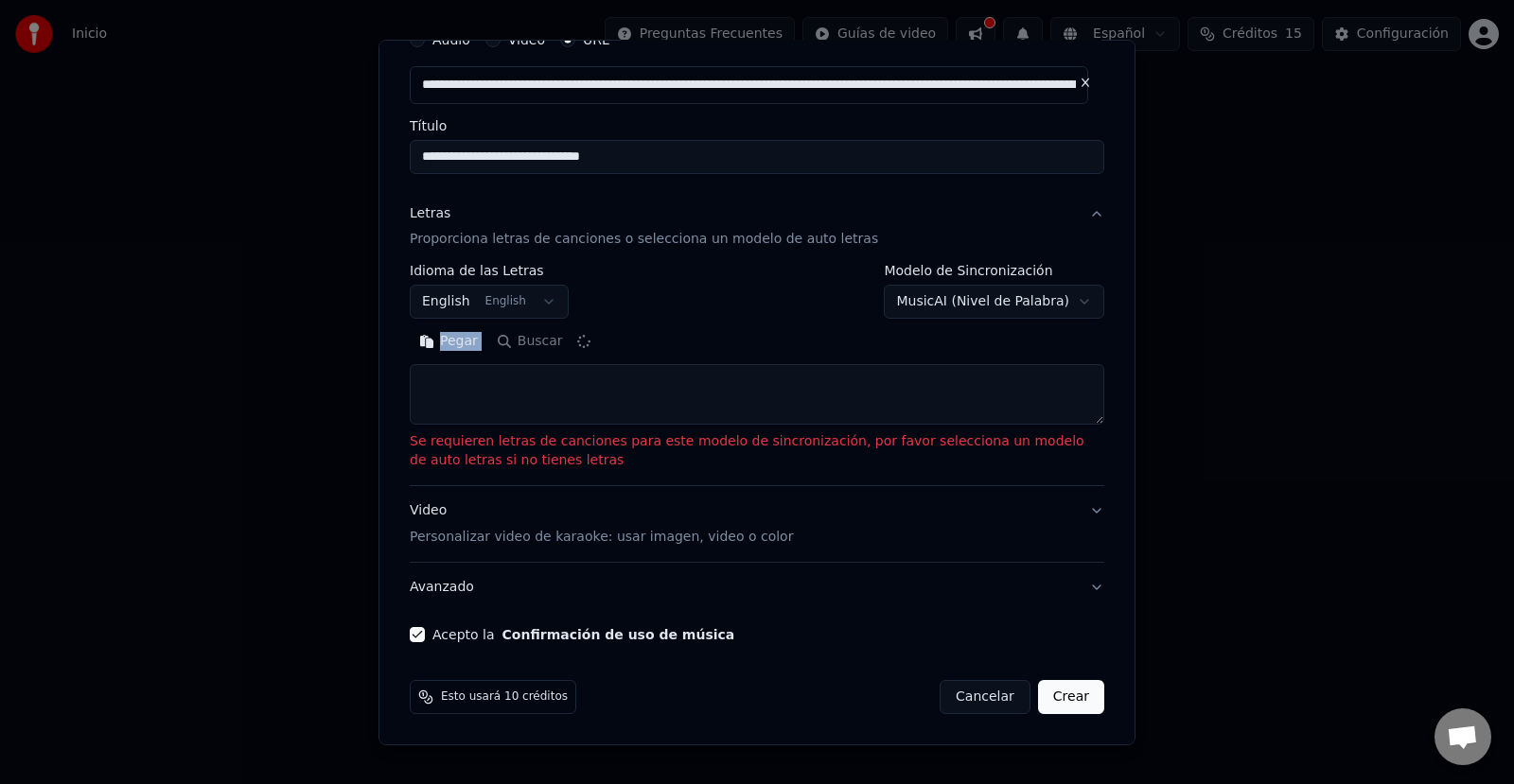
type textarea "**********"
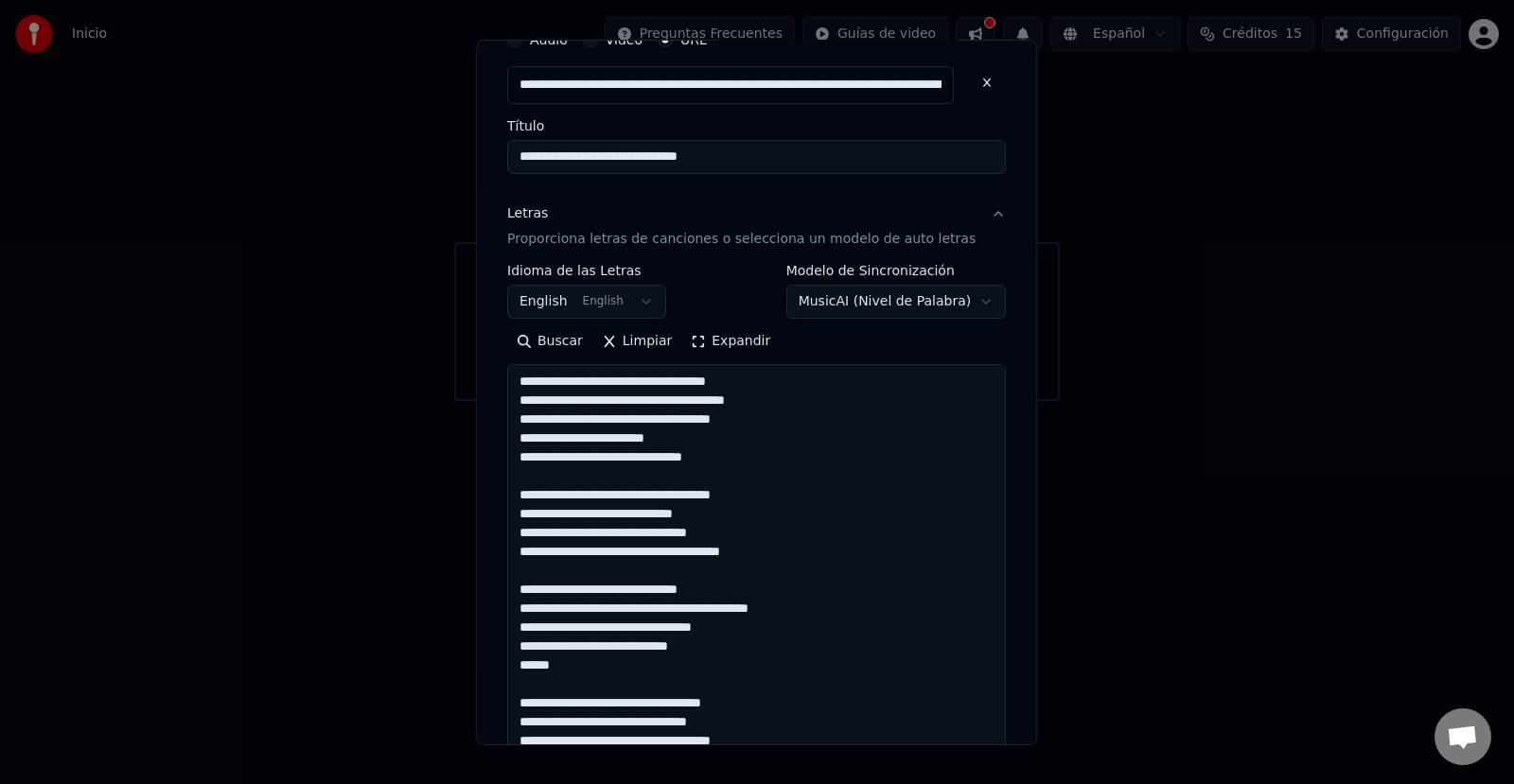
scroll to position [45, 0]
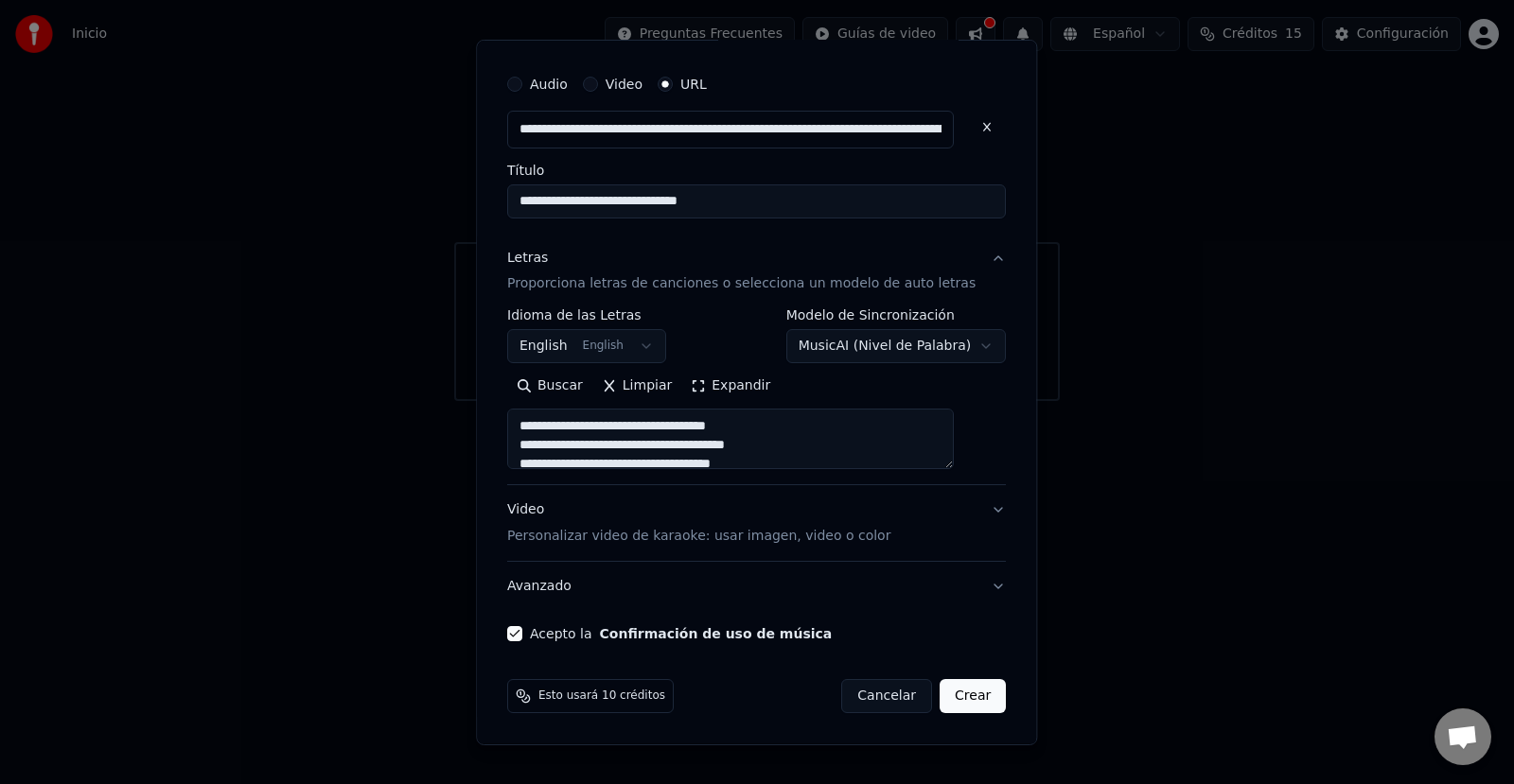
click at [939, 695] on button "Crear" at bounding box center [972, 696] width 66 height 34
select select "**"
click at [936, 695] on div "Cancelar Crear" at bounding box center [924, 696] width 164 height 34
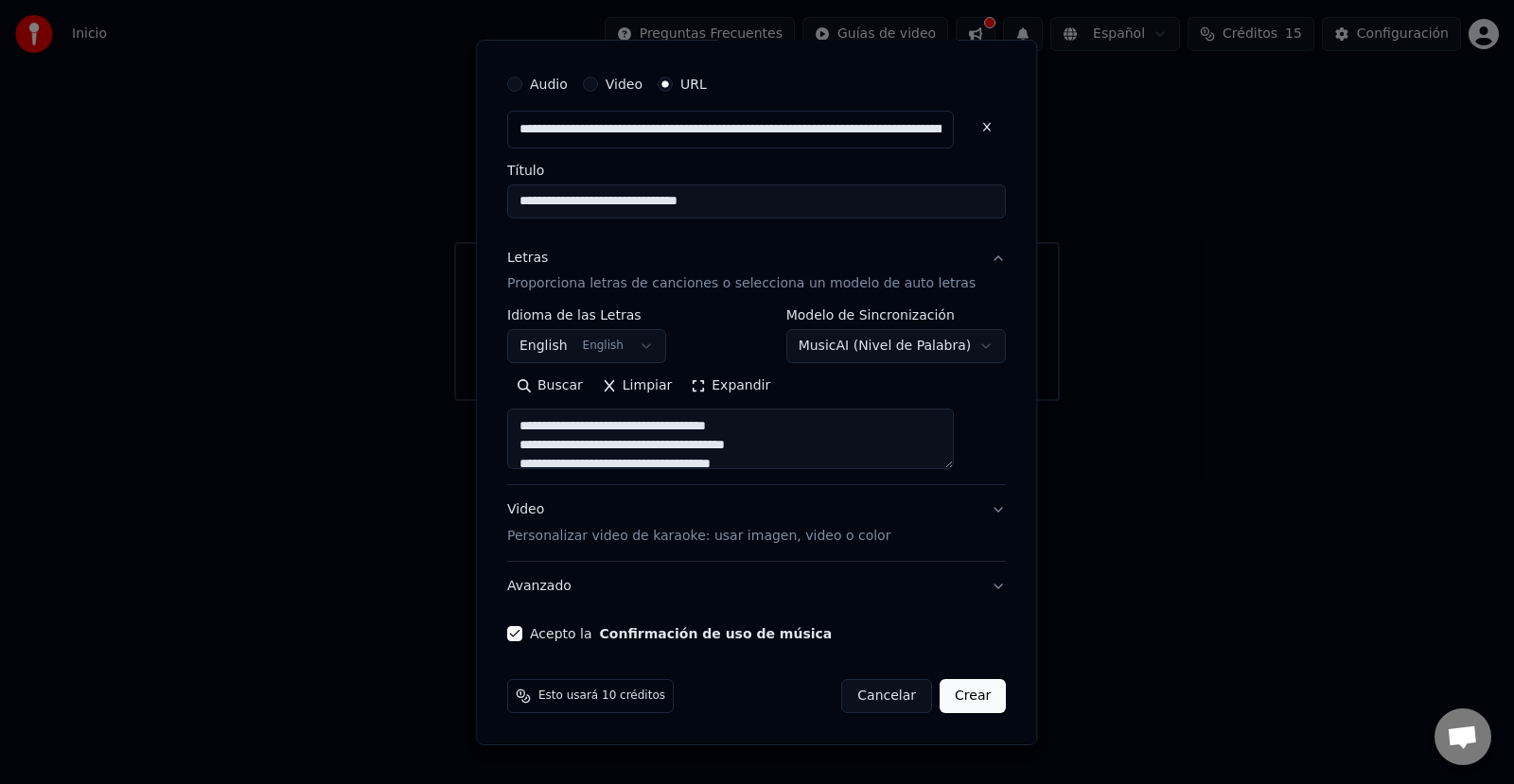
click at [936, 695] on div "Cancelar Crear" at bounding box center [924, 696] width 164 height 34
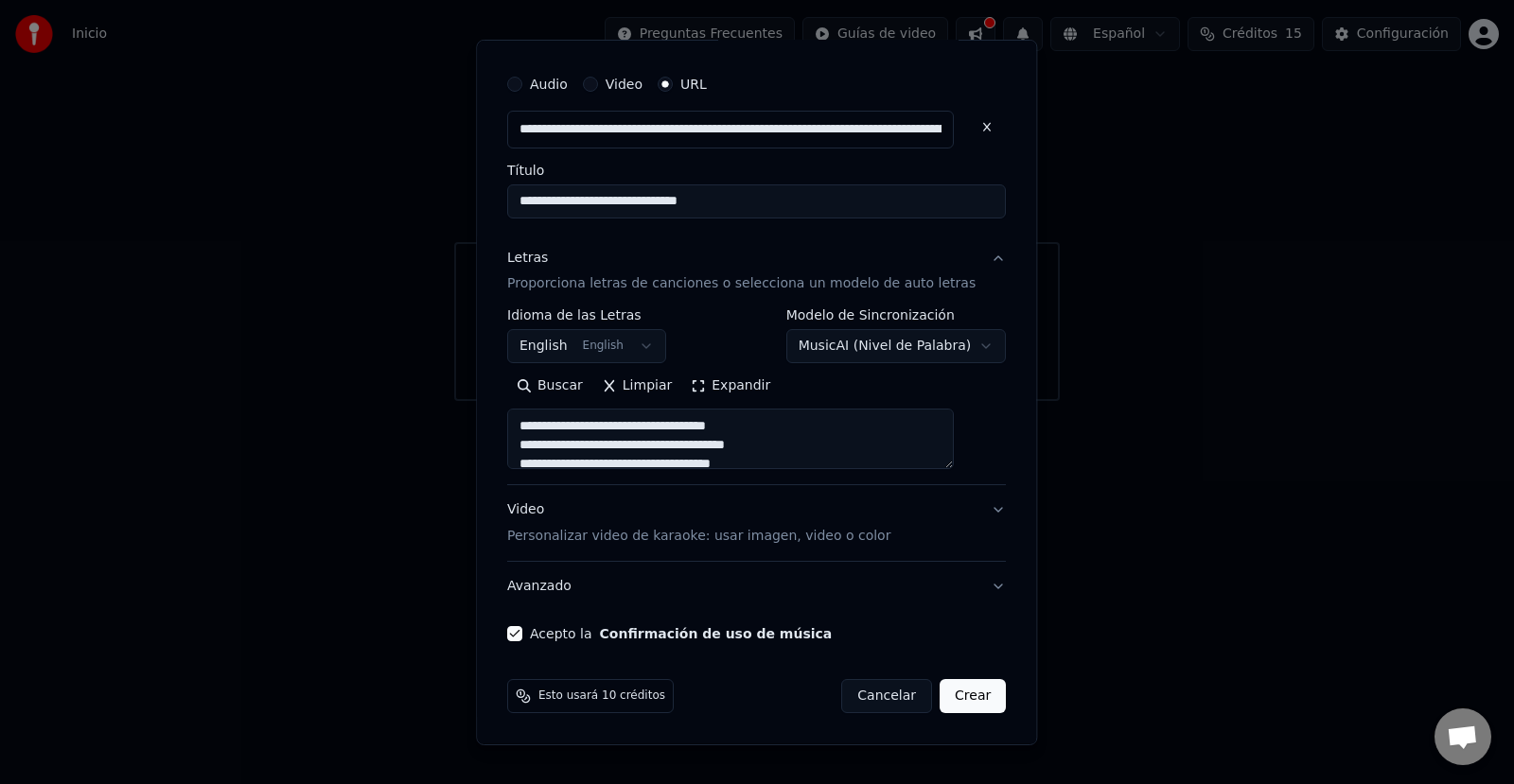
click at [936, 695] on div "Cancelar Crear" at bounding box center [924, 696] width 164 height 34
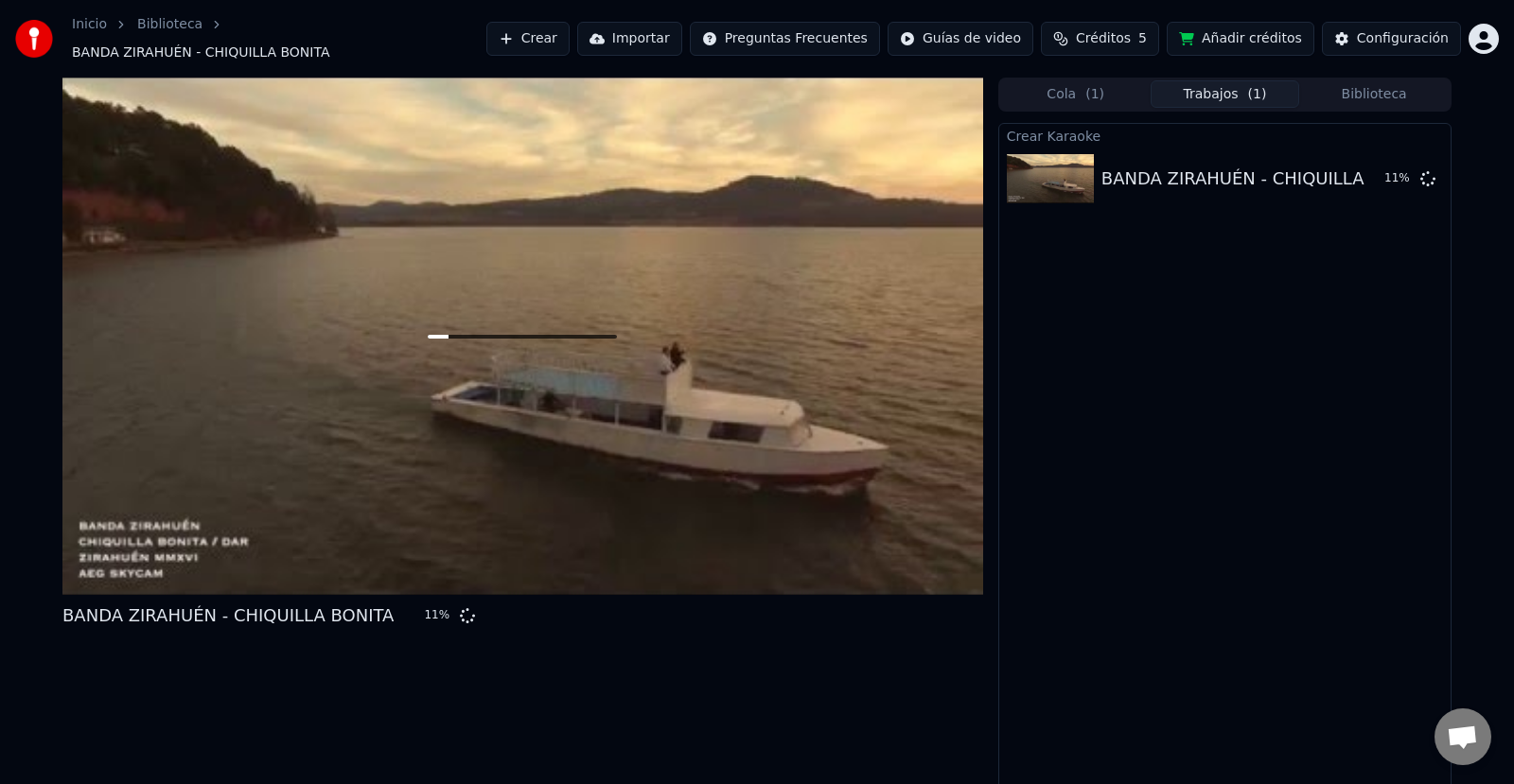
click at [1251, 30] on button "Añadir créditos" at bounding box center [1240, 38] width 148 height 34
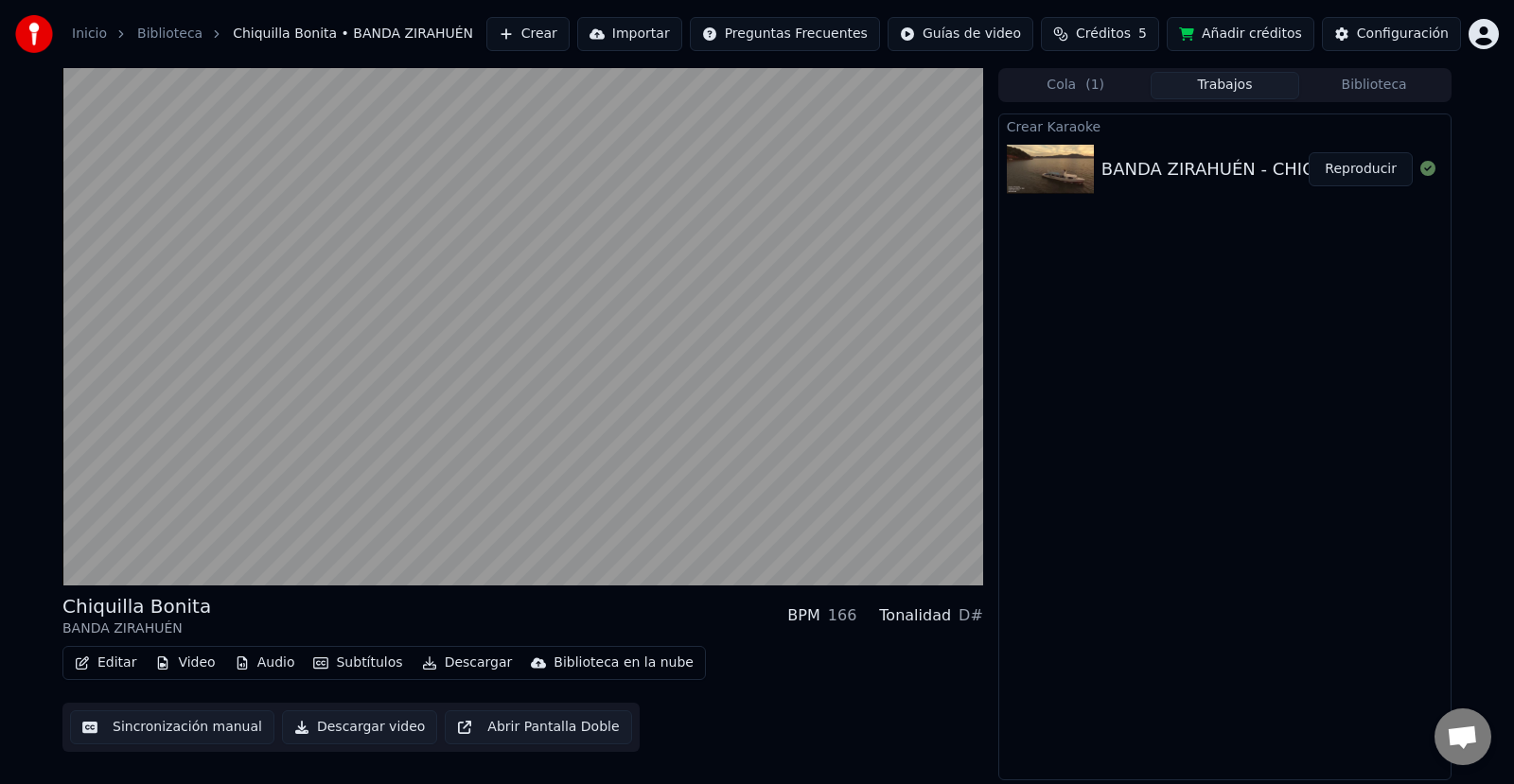
click at [844, 727] on div "Editar Video Audio Subtítulos Descargar Biblioteca en la nube Sincronización ma…" at bounding box center [523, 698] width 921 height 106
drag, startPoint x: 1245, startPoint y: 780, endPoint x: 844, endPoint y: 727, distance: 404.5
click at [844, 727] on div "Editar Video Audio Subtítulos Descargar Biblioteca en la nube Sincronización ma…" at bounding box center [523, 698] width 921 height 106
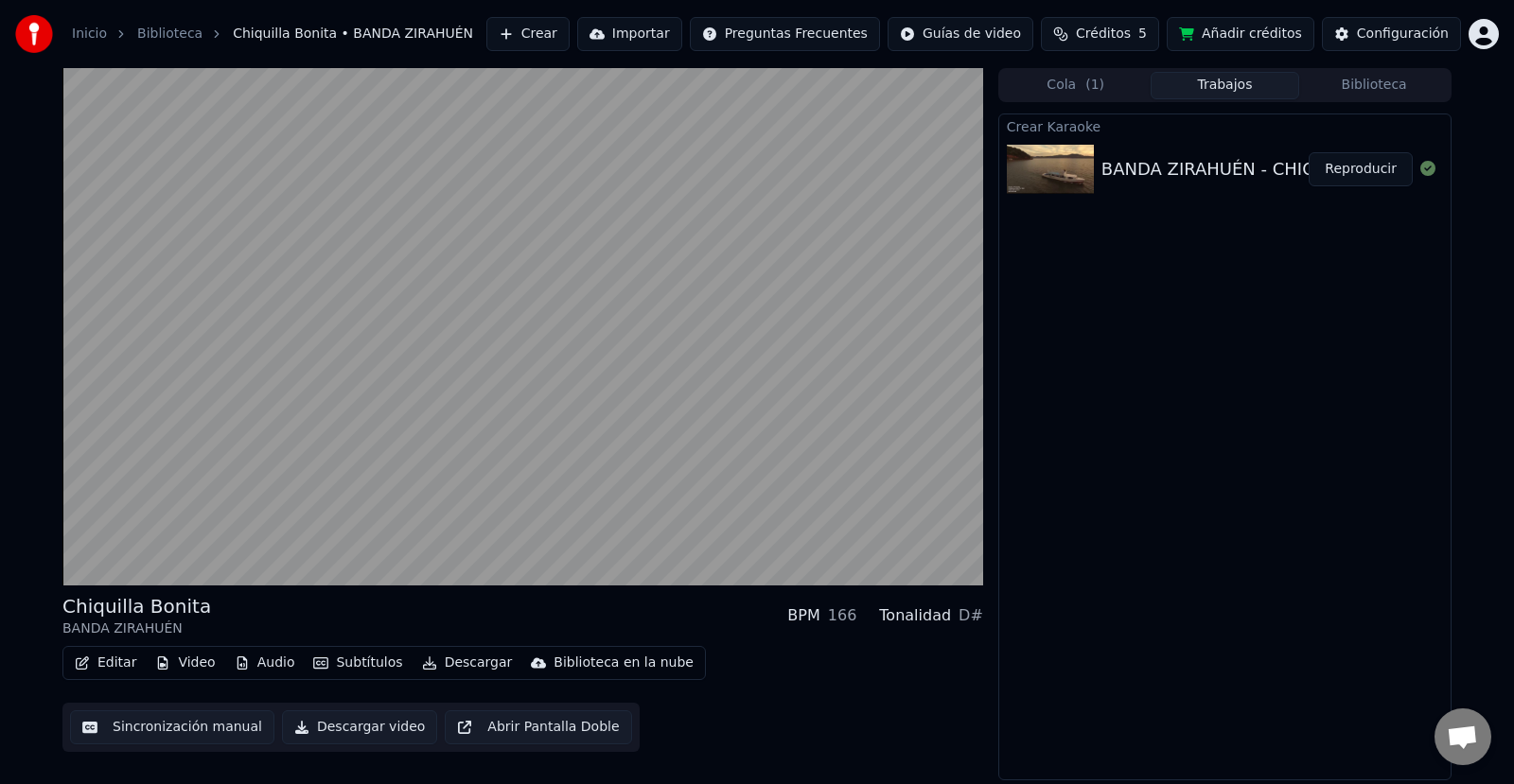
click at [844, 727] on div "Editar Video Audio Subtítulos Descargar Biblioteca en la nube Sincronización ma…" at bounding box center [523, 698] width 921 height 106
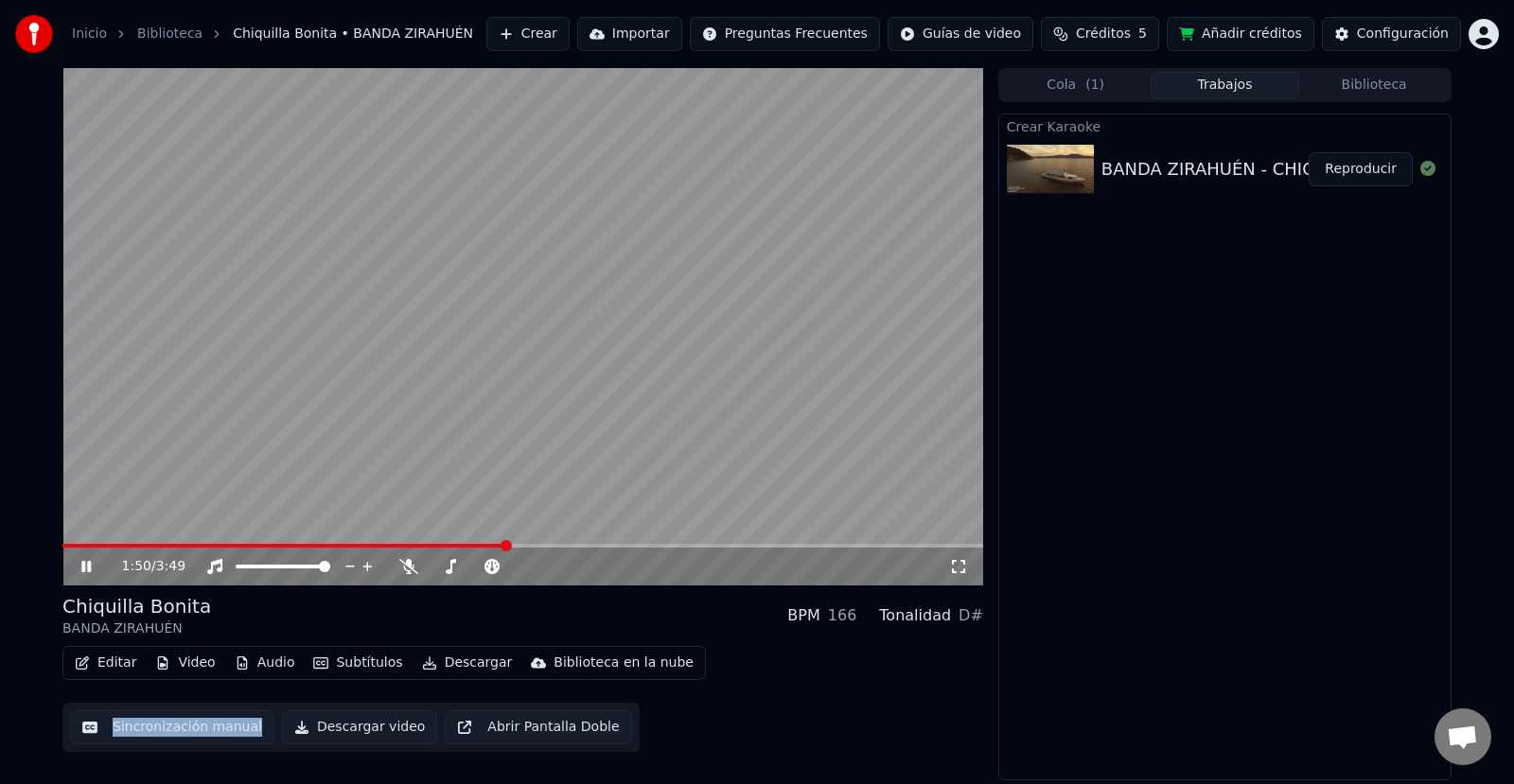
click at [100, 538] on video at bounding box center [523, 327] width 921 height 517
click at [86, 544] on span at bounding box center [285, 546] width 445 height 4
click at [79, 544] on span at bounding box center [74, 546] width 24 height 4
click at [66, 544] on span at bounding box center [64, 546] width 4 height 4
click at [64, 545] on span at bounding box center [64, 546] width 4 height 4
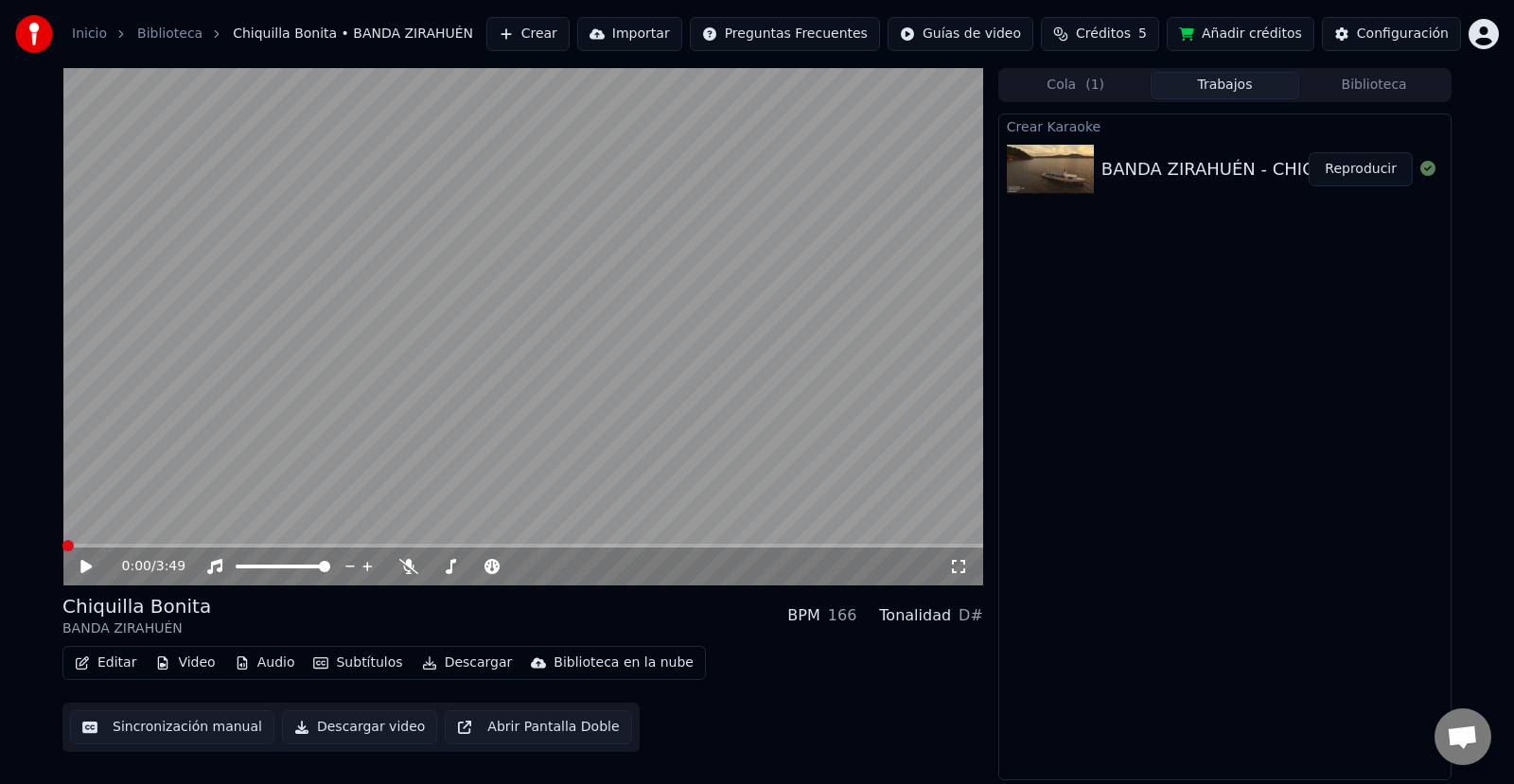
click at [88, 563] on icon at bounding box center [100, 567] width 44 height 15
click at [528, 382] on video at bounding box center [523, 327] width 921 height 517
click at [277, 561] on div at bounding box center [300, 567] width 152 height 19
click at [323, 563] on span at bounding box center [325, 567] width 12 height 12
click at [357, 723] on button "Descargar video" at bounding box center [359, 726] width 155 height 34
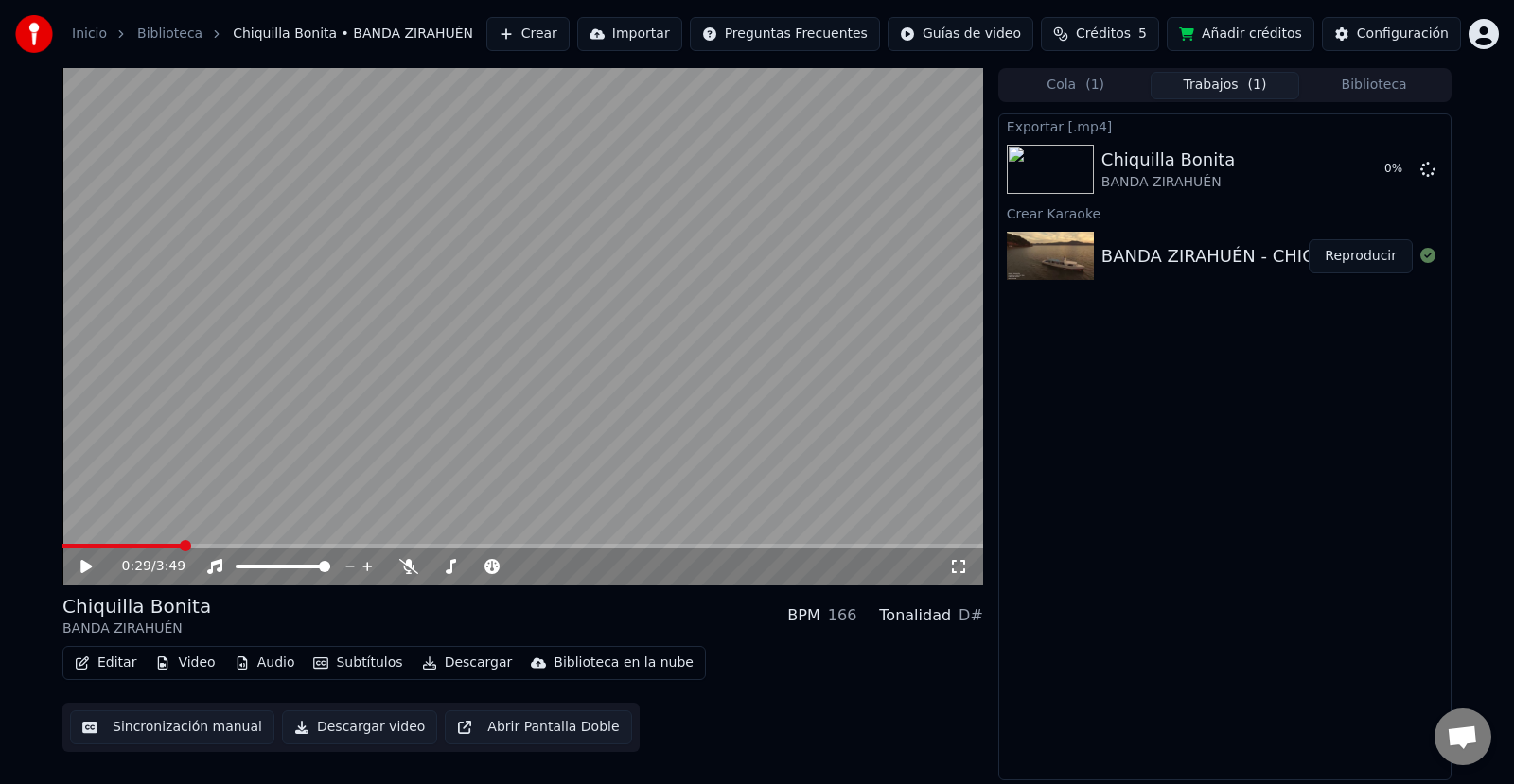
click at [1363, 254] on button "Reproducir" at bounding box center [1360, 256] width 104 height 34
click at [961, 558] on div "0:14 / 3:49" at bounding box center [523, 567] width 906 height 19
click at [428, 387] on video at bounding box center [523, 327] width 921 height 517
click at [369, 728] on button "Descargar video" at bounding box center [359, 726] width 155 height 34
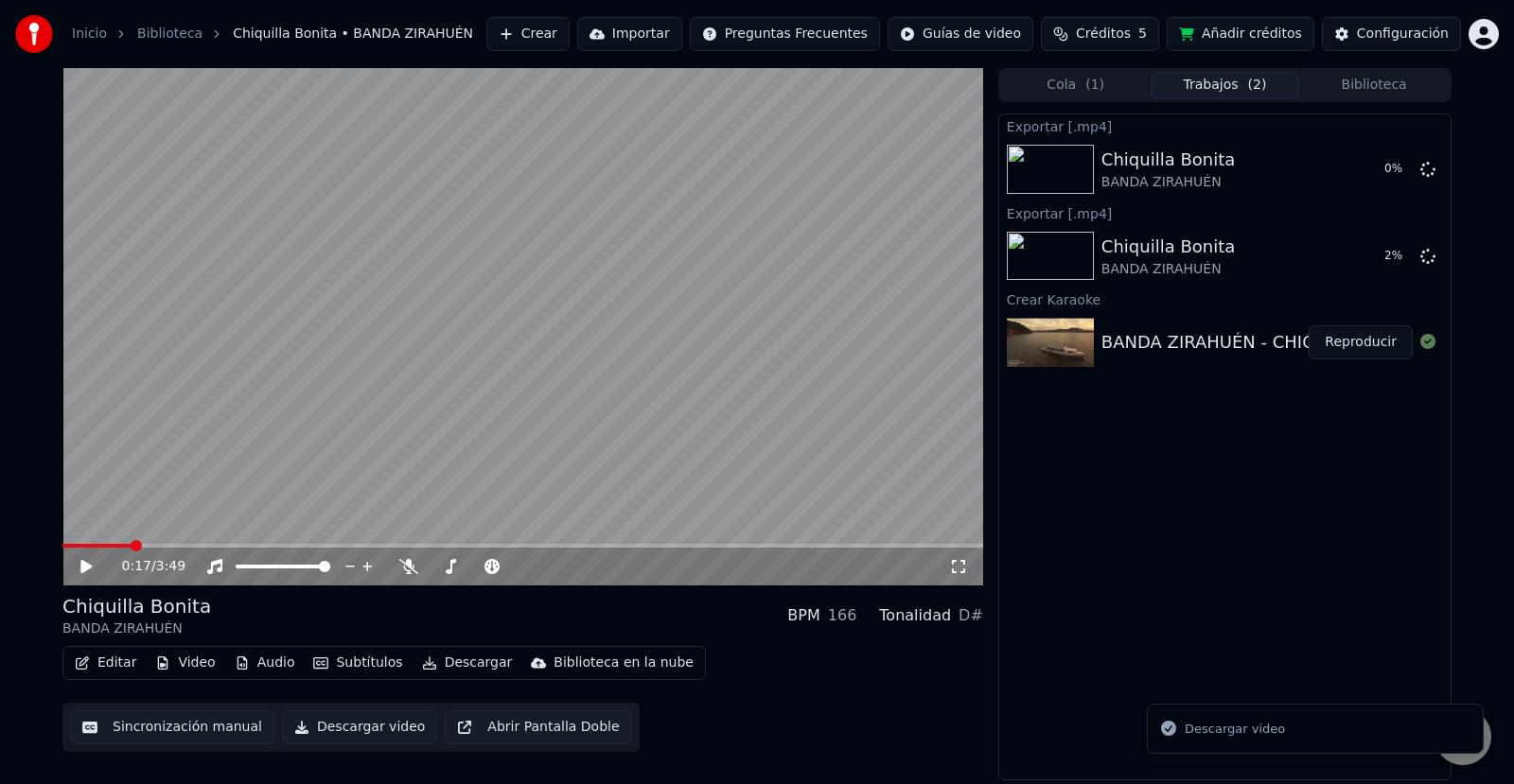
click at [1362, 83] on button "Biblioteca" at bounding box center [1373, 86] width 149 height 28
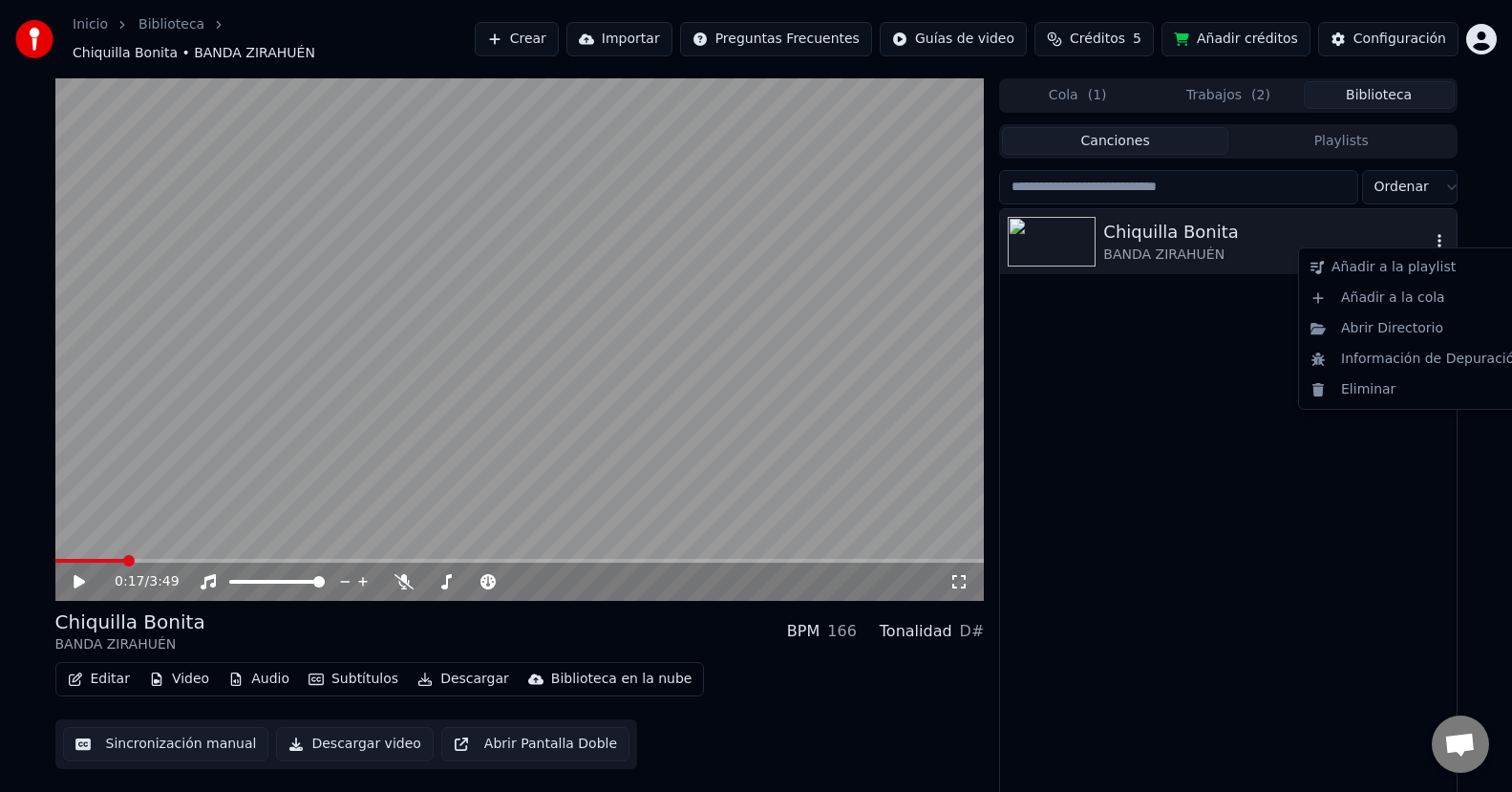
click at [1434, 233] on icon "button" at bounding box center [1439, 241] width 19 height 16
click at [1421, 323] on div "Abrir Directorio" at bounding box center [1416, 328] width 227 height 30
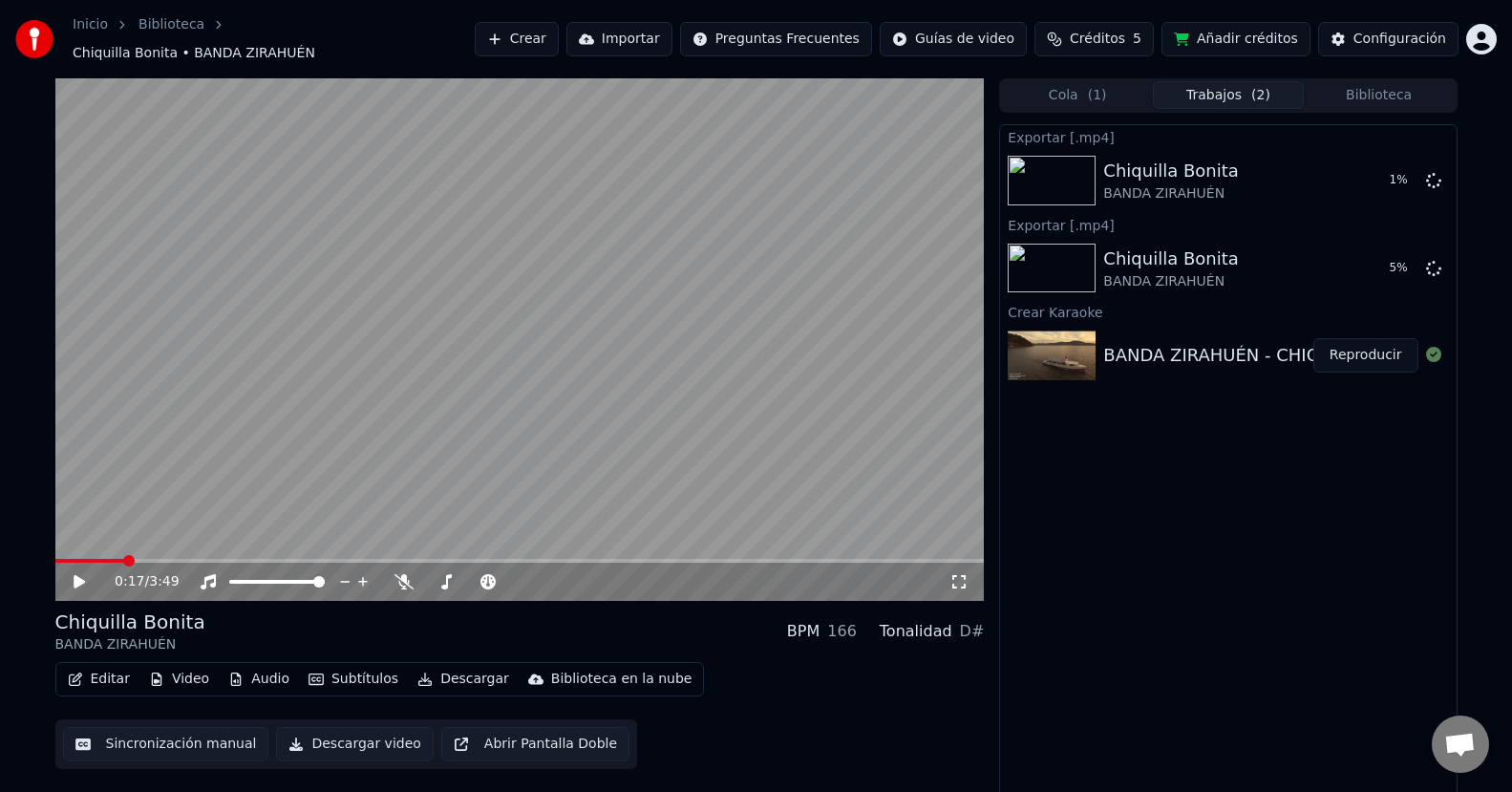
click at [1229, 82] on button "Trabajos ( 2 )" at bounding box center [1228, 95] width 150 height 28
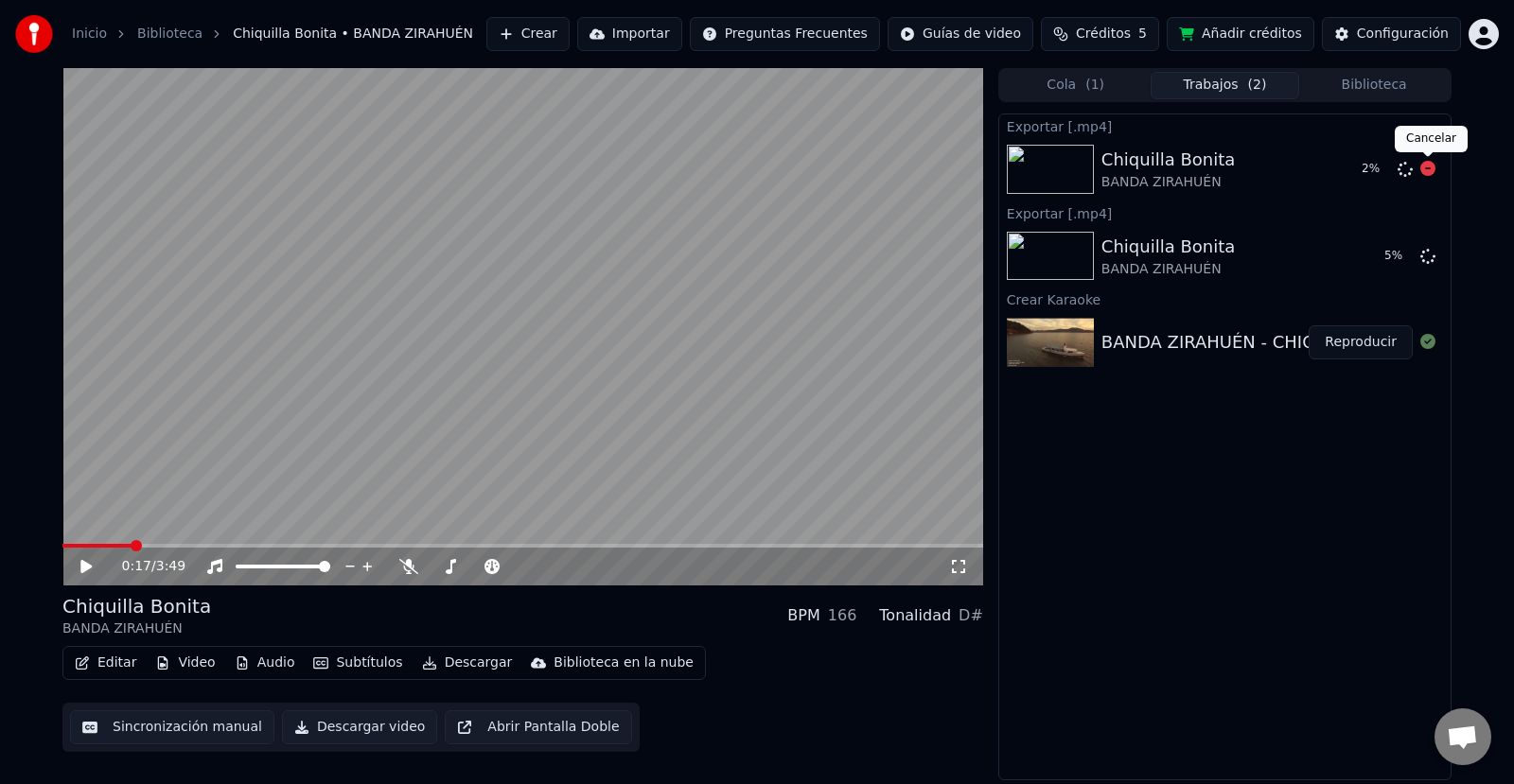
click at [1427, 165] on icon at bounding box center [1427, 168] width 15 height 15
click at [1426, 161] on icon at bounding box center [1427, 168] width 15 height 15
click at [1429, 168] on icon at bounding box center [1427, 168] width 15 height 15
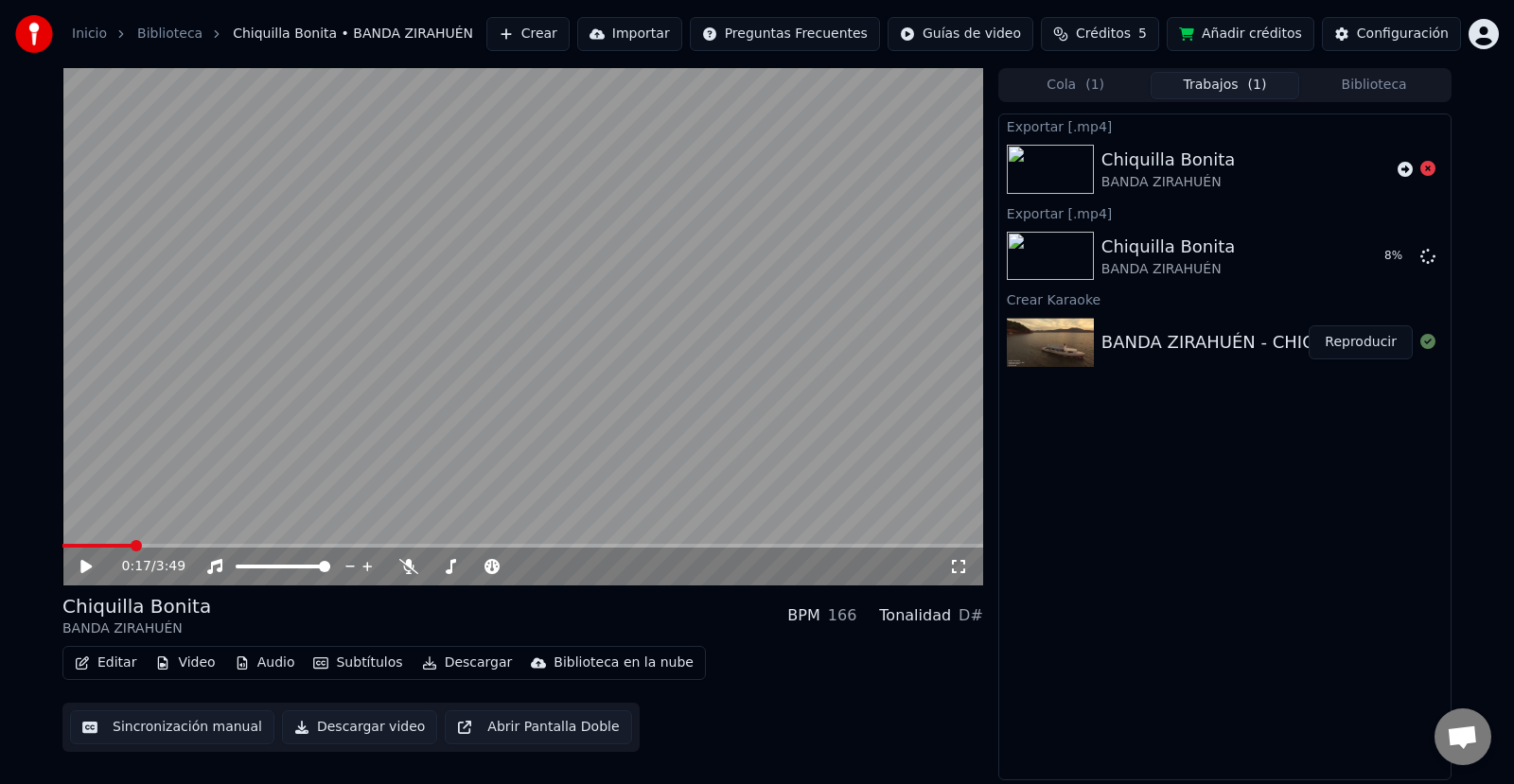
click at [1125, 27] on span "Créditos" at bounding box center [1103, 35] width 55 height 19
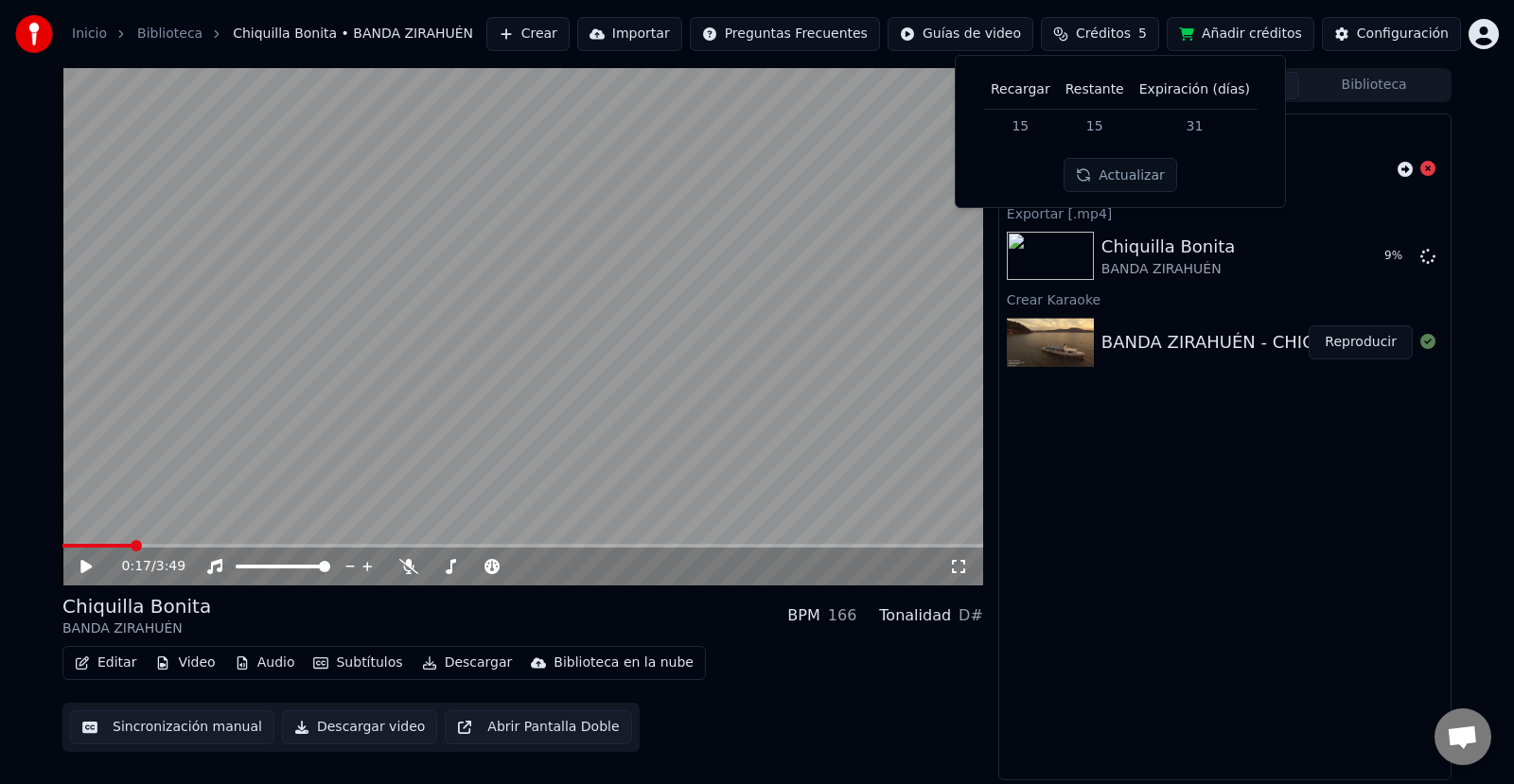
click at [1150, 164] on button "Actualizar" at bounding box center [1119, 174] width 112 height 34
click at [1273, 543] on div "Exportar [.mp4] Chiquilla [PERSON_NAME] ZIRAHUÉN Exportar [.mp4] Chiquilla [PER…" at bounding box center [1224, 447] width 453 height 667
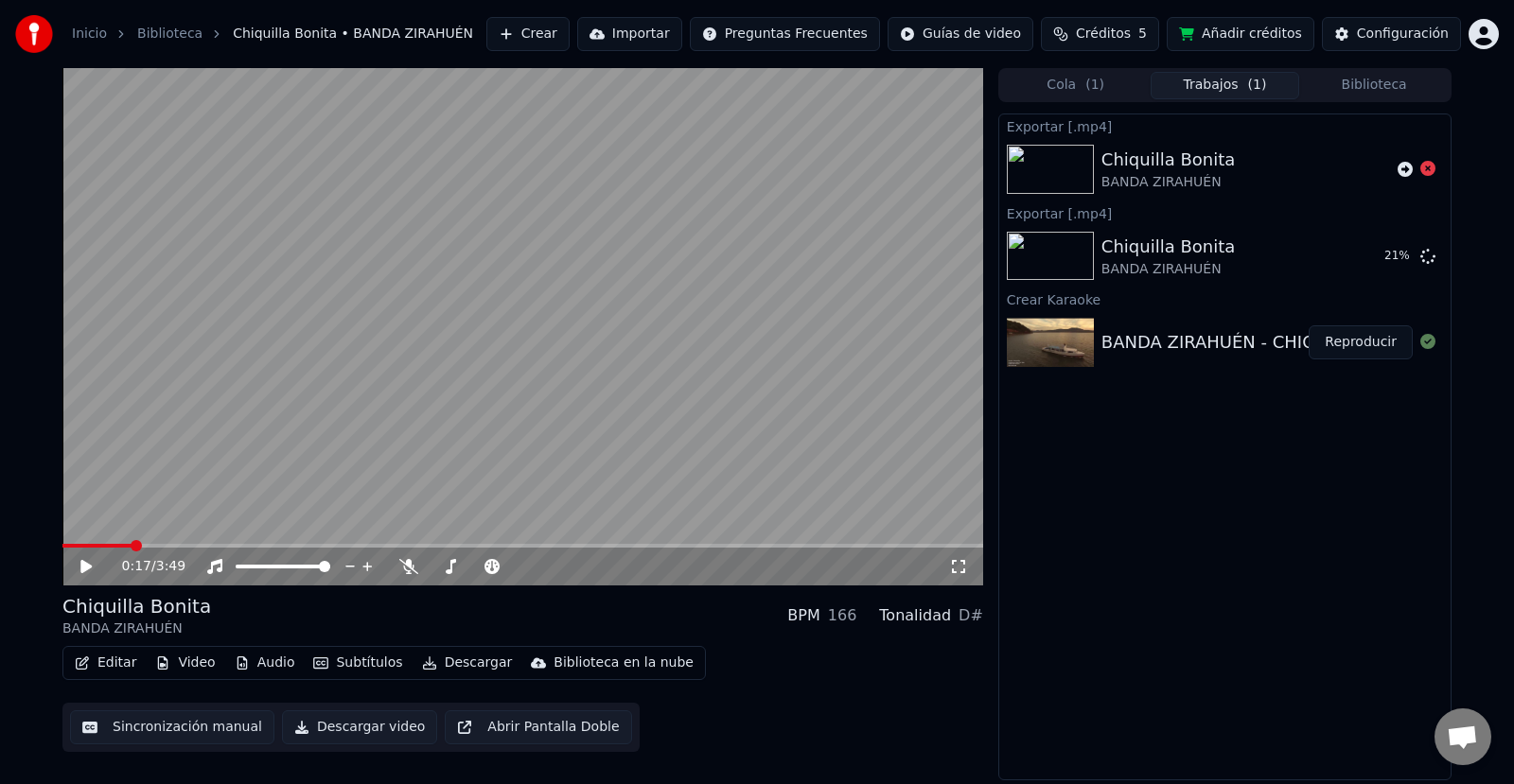
click at [1103, 119] on div "Exportar [.mp4]" at bounding box center [1224, 126] width 451 height 23
click at [1350, 349] on button "Reproducir" at bounding box center [1360, 342] width 104 height 34
click at [1161, 256] on div "Chiquilla Bonita" at bounding box center [1167, 247] width 134 height 27
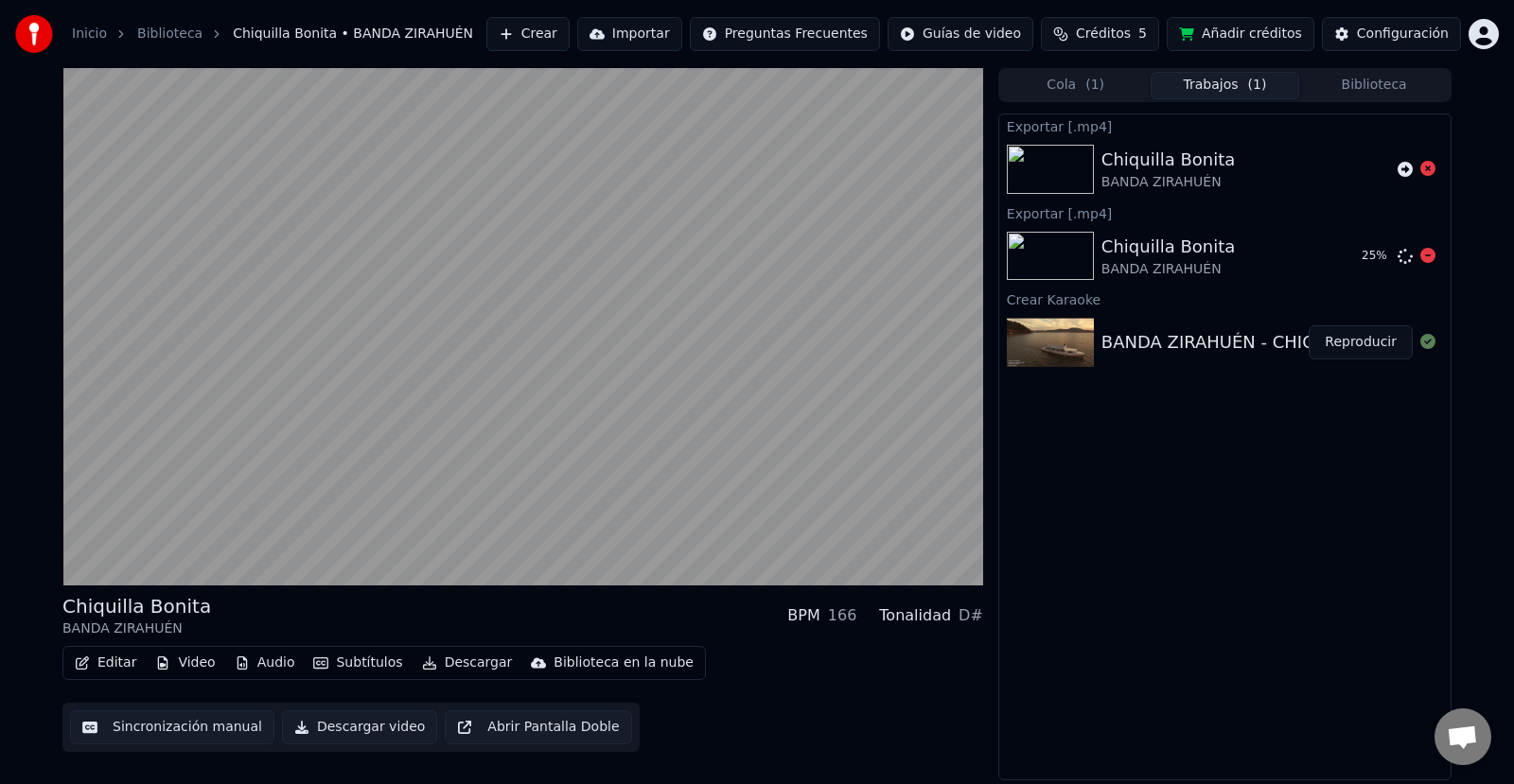
click at [1161, 256] on div "Chiquilla Bonita" at bounding box center [1167, 247] width 134 height 27
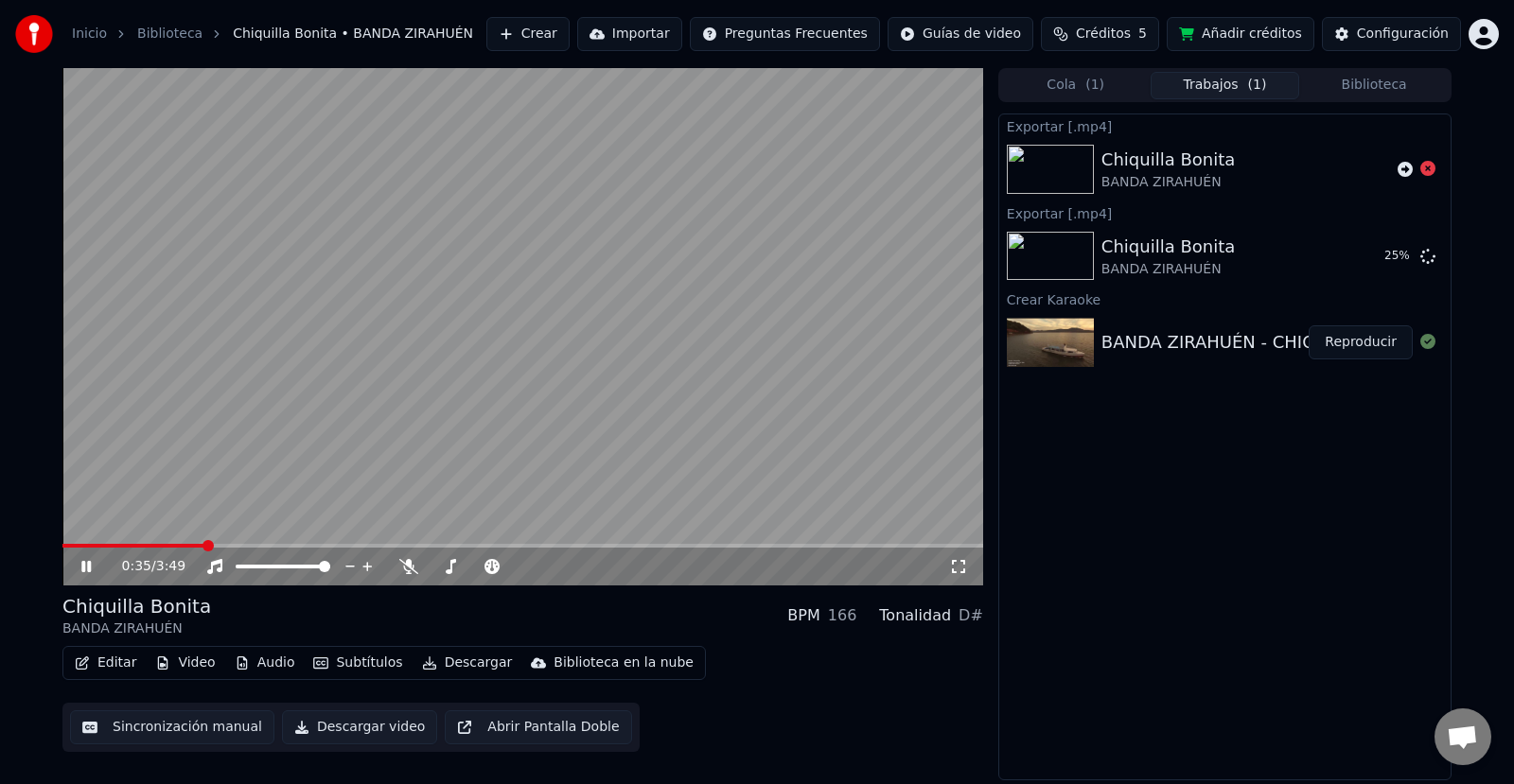
click at [506, 404] on video at bounding box center [523, 327] width 921 height 517
click at [543, 725] on button "Abrir Pantalla Doble" at bounding box center [538, 726] width 186 height 34
click at [511, 353] on video at bounding box center [523, 327] width 921 height 517
click at [92, 569] on icon at bounding box center [100, 567] width 44 height 15
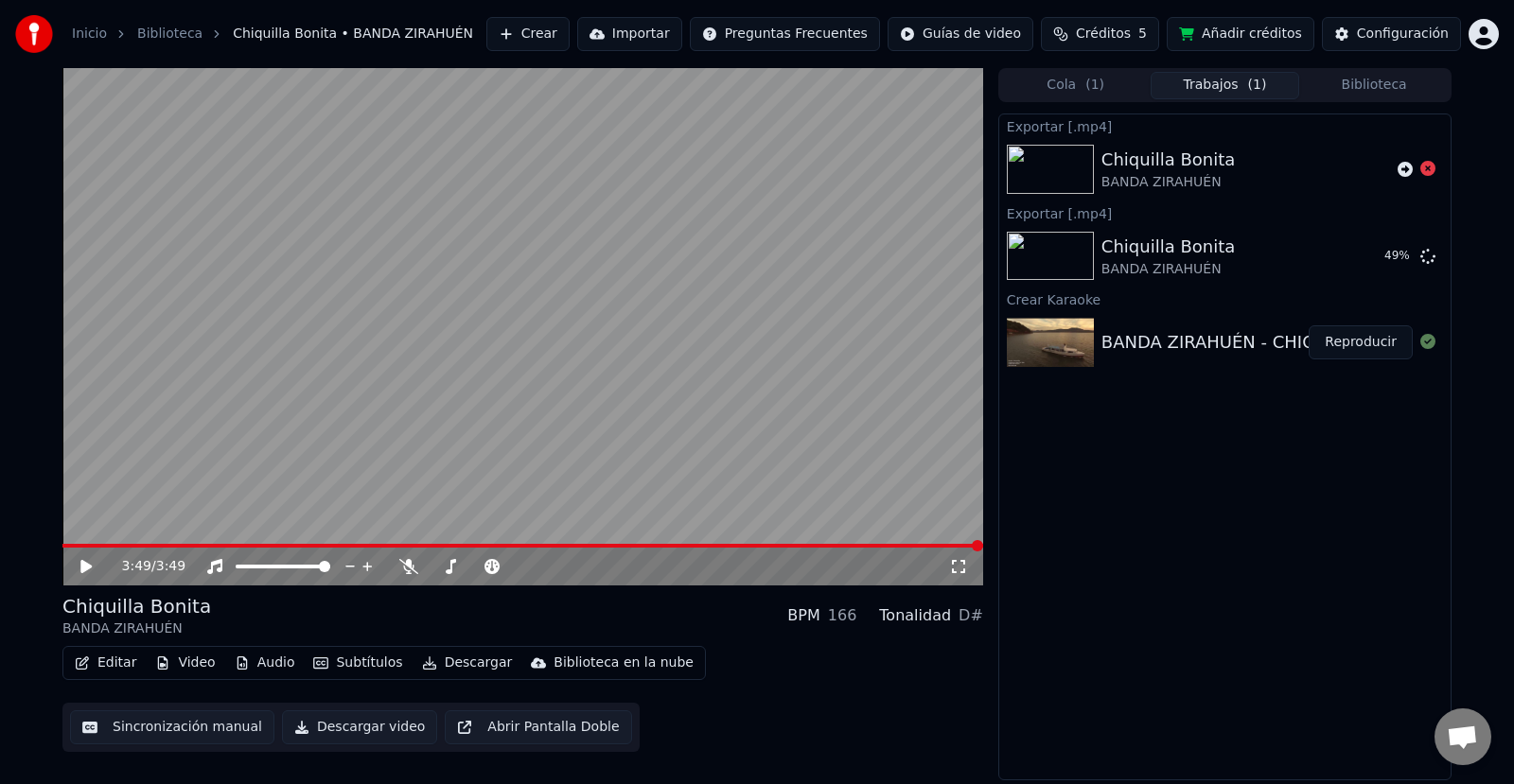
click at [91, 542] on video at bounding box center [523, 327] width 921 height 517
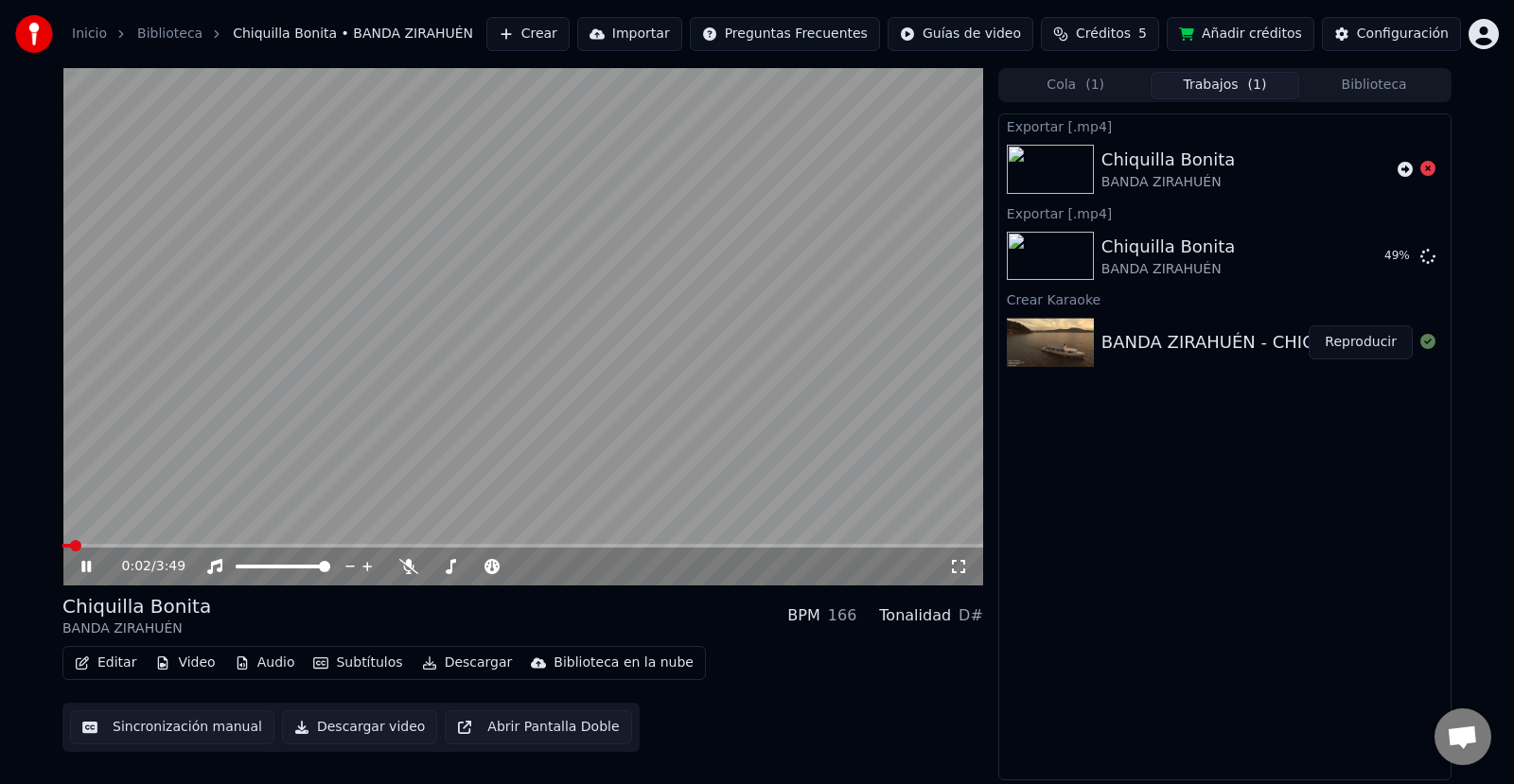
click at [69, 544] on span at bounding box center [66, 546] width 9 height 4
click at [61, 543] on div "0:02 / 3:49 Chiquilla [PERSON_NAME] ZIRAHUÉN BPM 166 Tonalidad D# Editar Video …" at bounding box center [757, 424] width 1419 height 712
click at [63, 542] on video at bounding box center [523, 327] width 921 height 517
click at [78, 562] on icon at bounding box center [100, 567] width 44 height 15
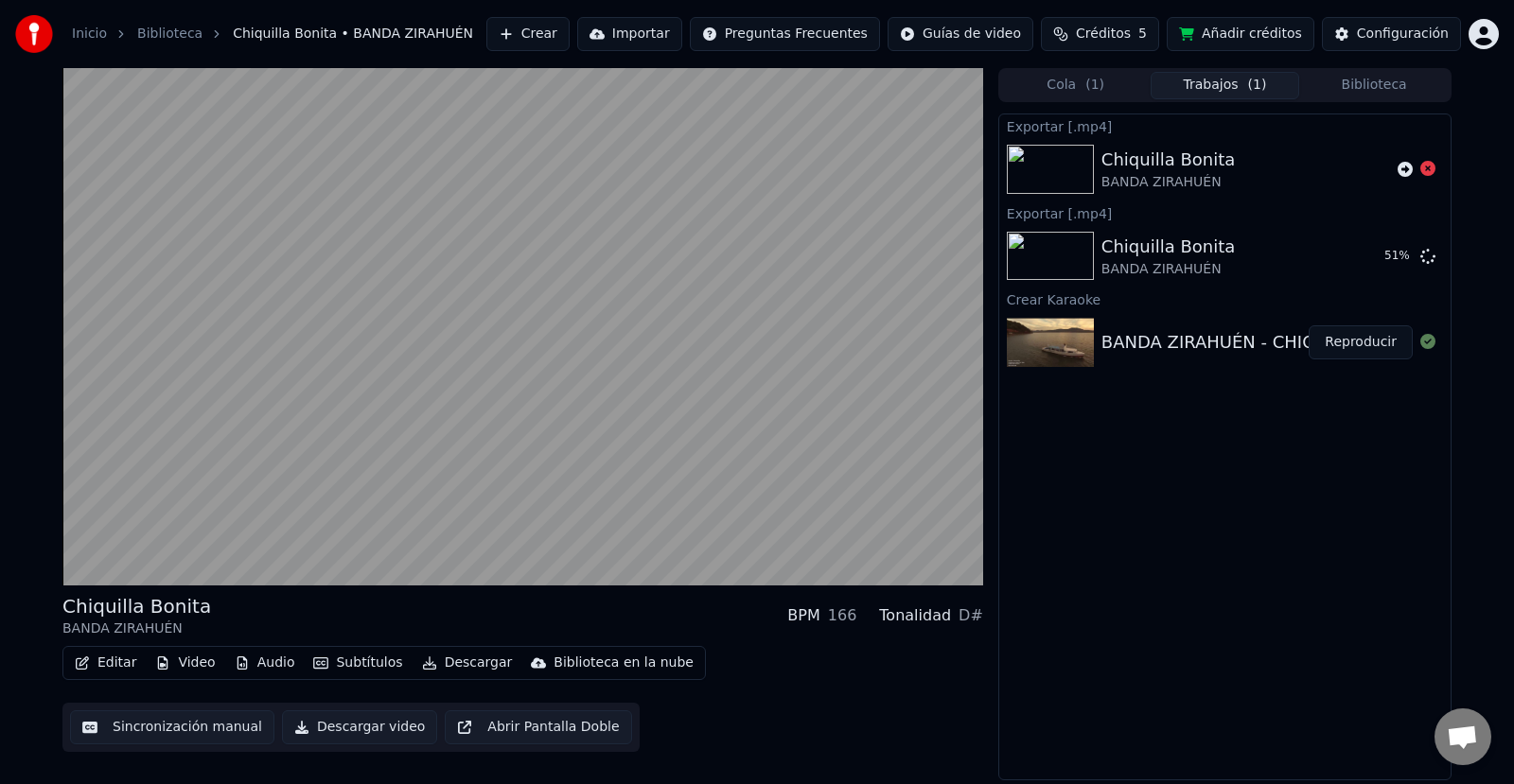
click at [1218, 345] on div "BANDA ZIRAHUÉN - CHIQUILLA BONITA" at bounding box center [1266, 342] width 331 height 27
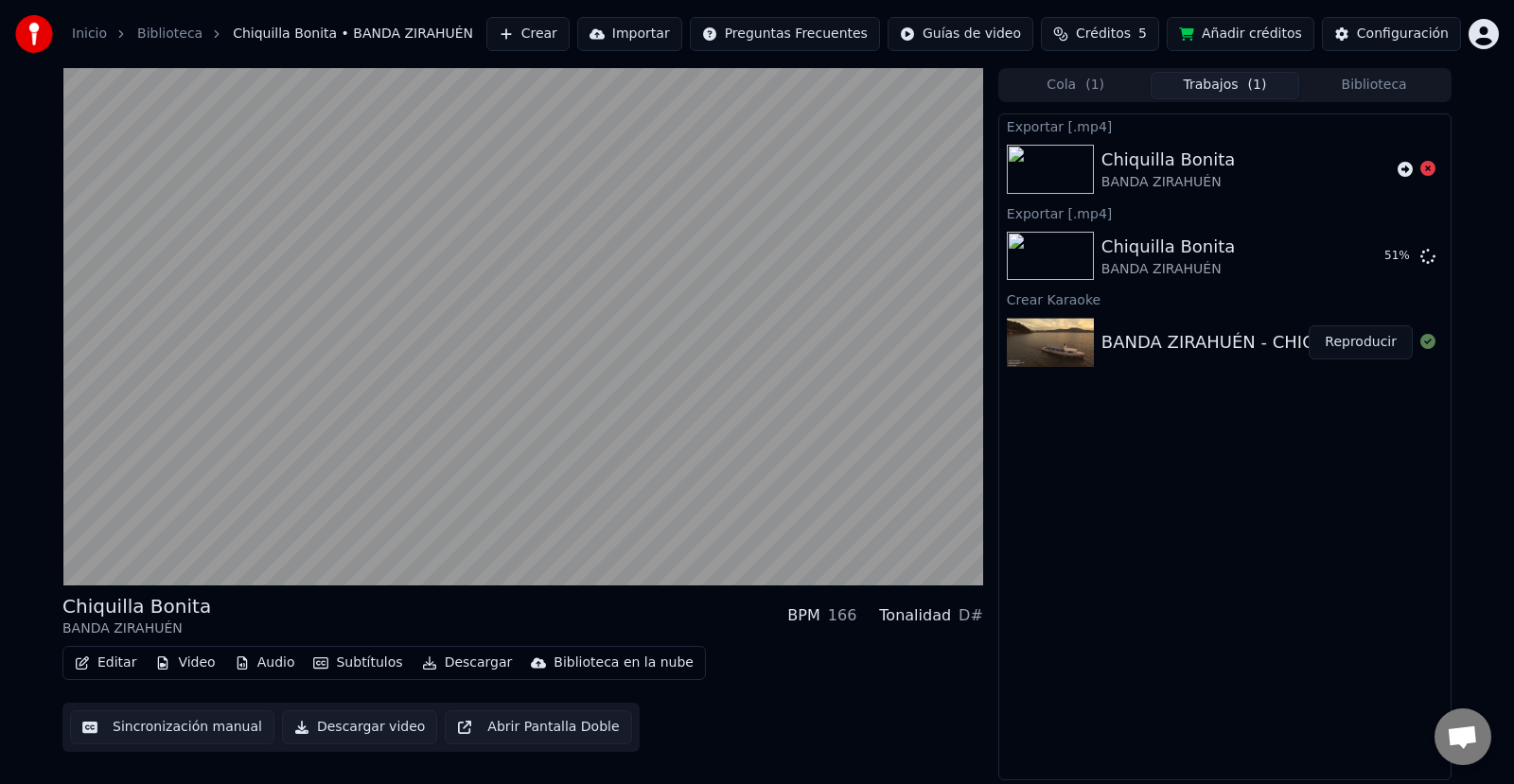
click at [1218, 345] on div "BANDA ZIRAHUÉN - CHIQUILLA BONITA" at bounding box center [1266, 342] width 331 height 27
click at [1423, 170] on icon at bounding box center [1427, 168] width 15 height 15
